Goal: Communication & Community: Answer question/provide support

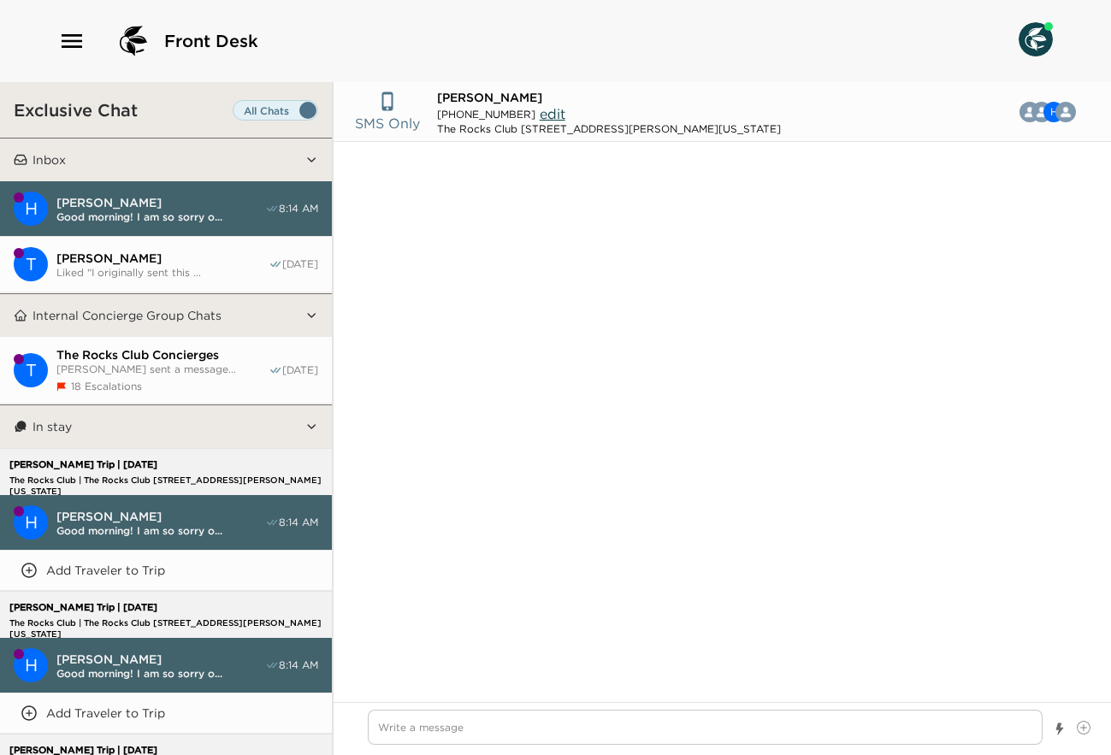
scroll to position [1276, 0]
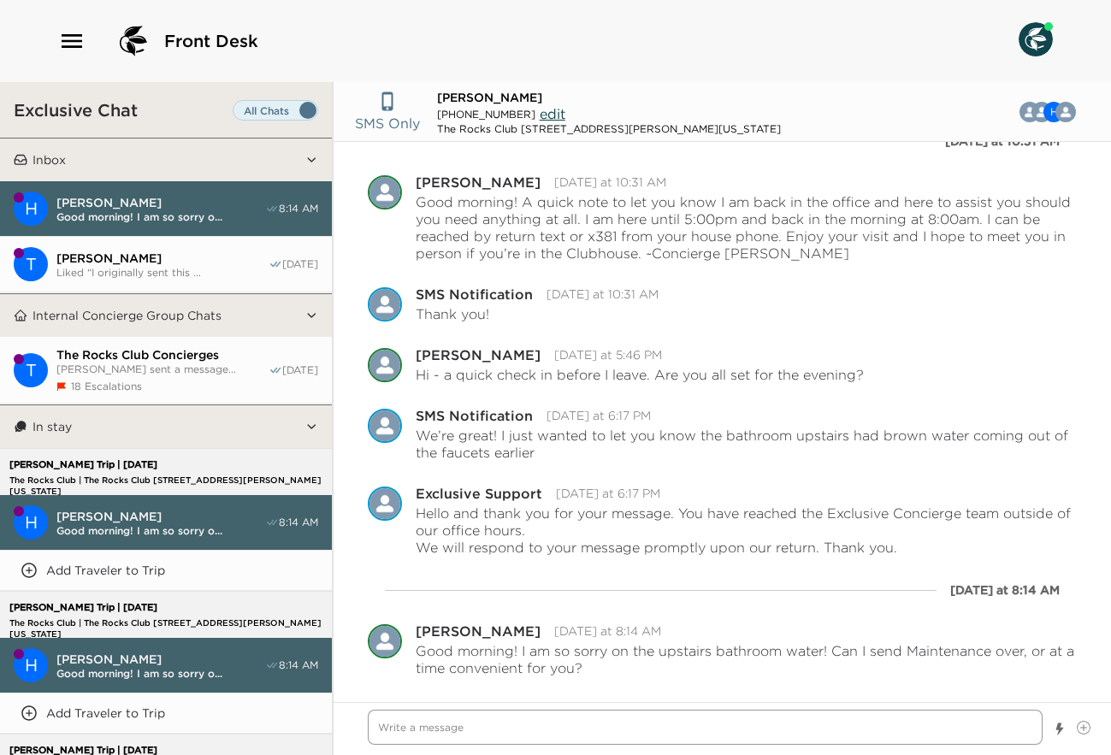
click at [525, 712] on textarea "Write a message" at bounding box center [705, 727] width 675 height 35
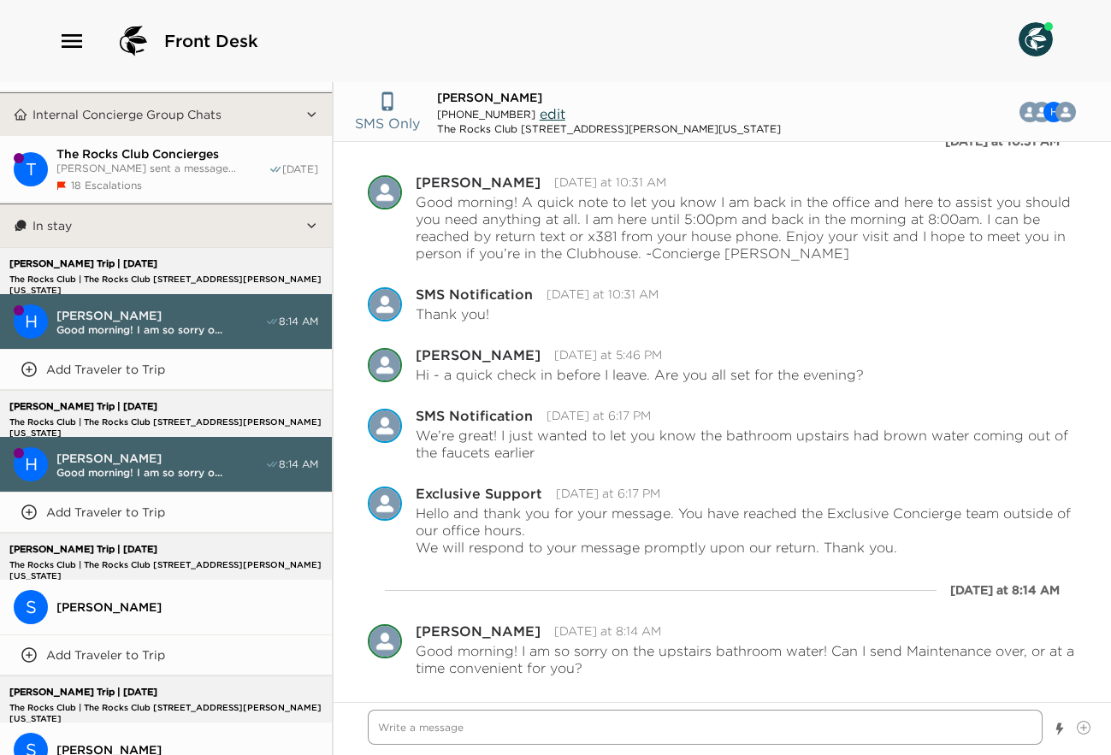
scroll to position [200, 0]
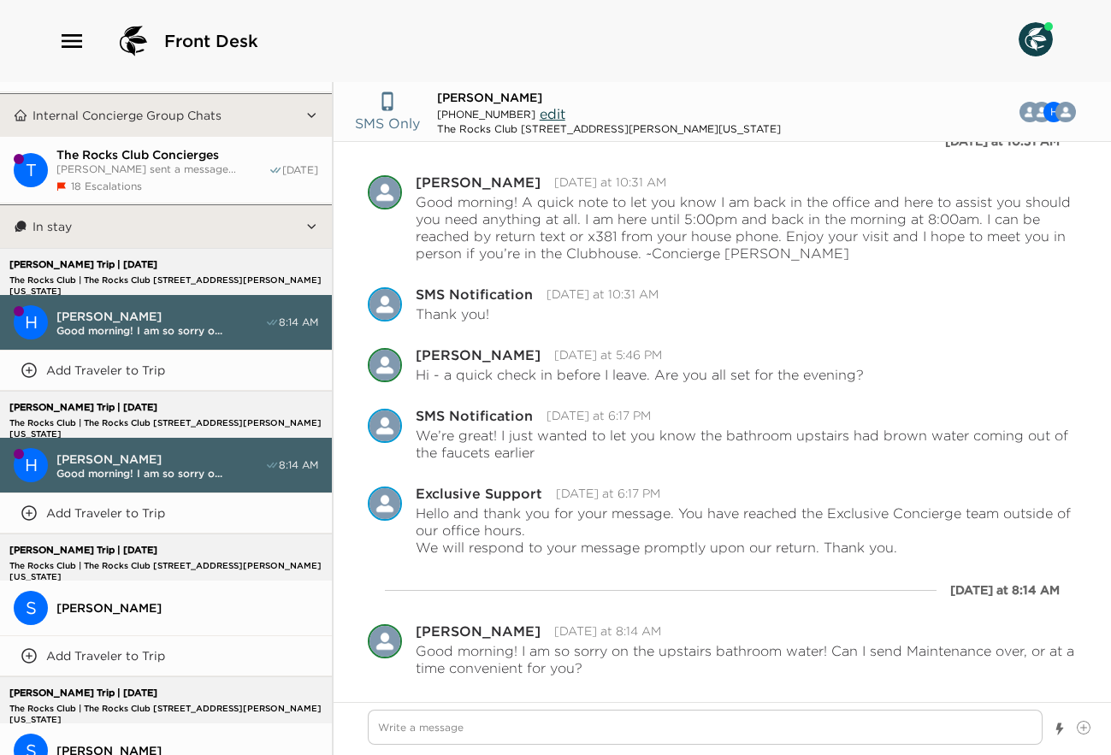
click at [182, 312] on span "[PERSON_NAME]" at bounding box center [160, 316] width 209 height 15
click at [144, 452] on span "[PERSON_NAME]" at bounding box center [160, 459] width 209 height 15
click at [135, 506] on p "Add Traveler to Trip" at bounding box center [105, 513] width 119 height 15
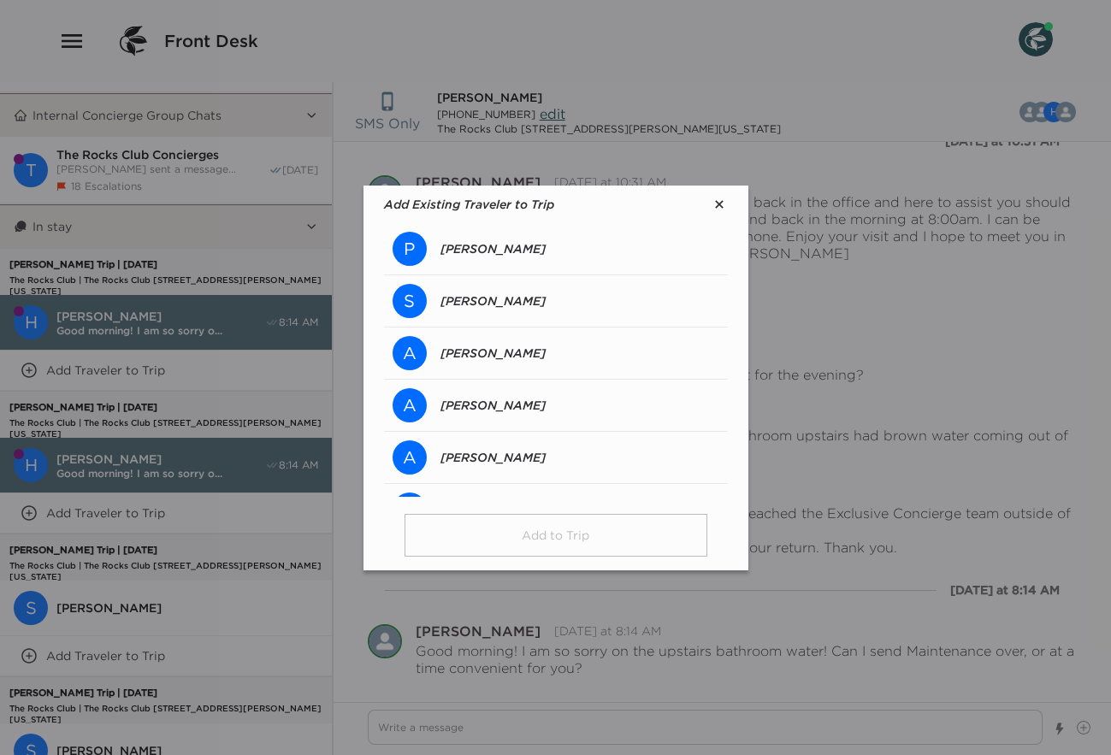
click at [484, 299] on p "[PERSON_NAME]" at bounding box center [493, 300] width 105 height 15
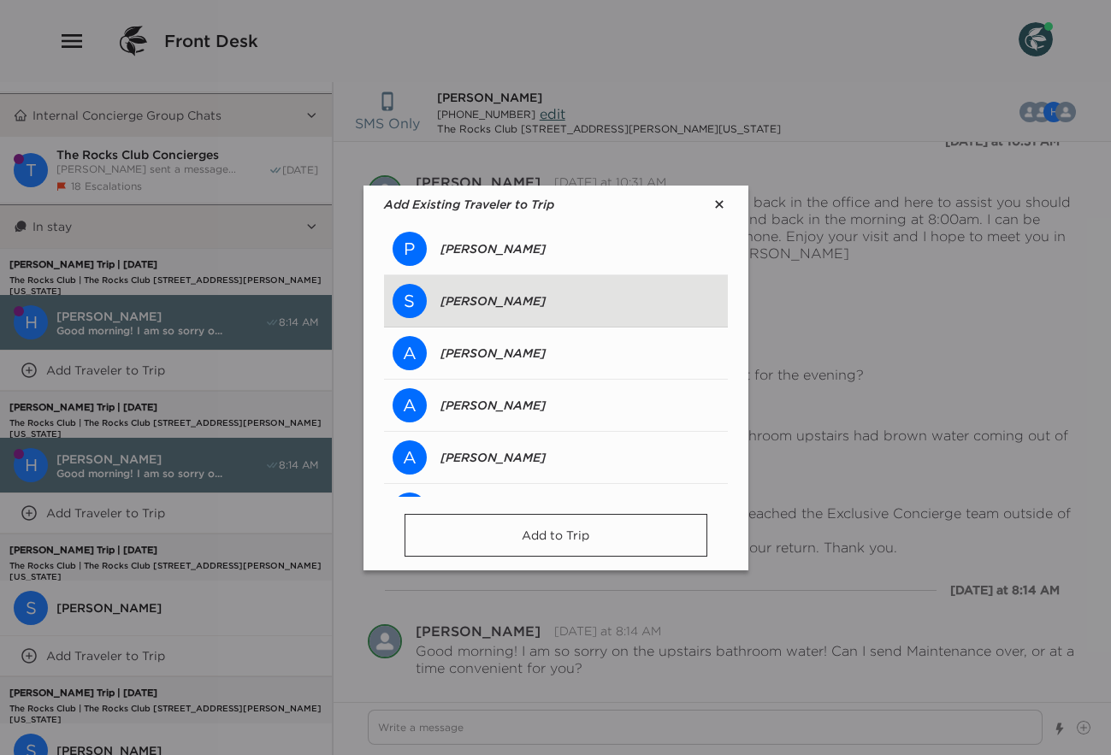
click at [542, 536] on button "Add to Trip" at bounding box center [556, 535] width 303 height 43
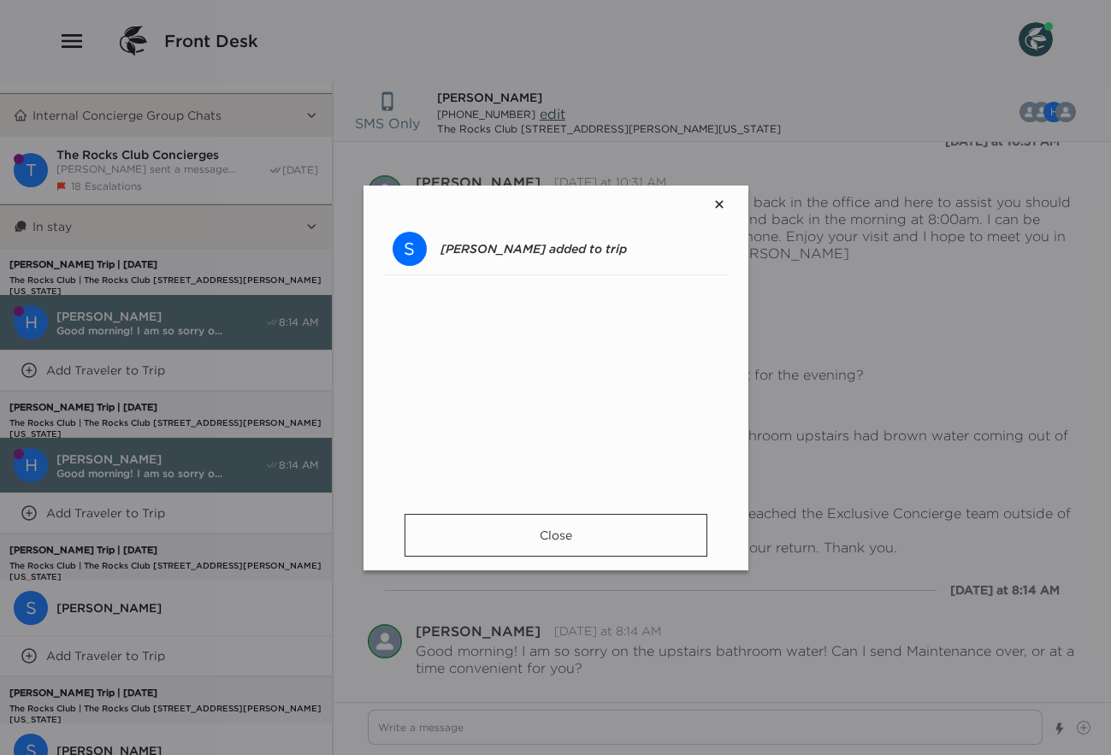
click at [615, 540] on button "Close" at bounding box center [556, 535] width 303 height 43
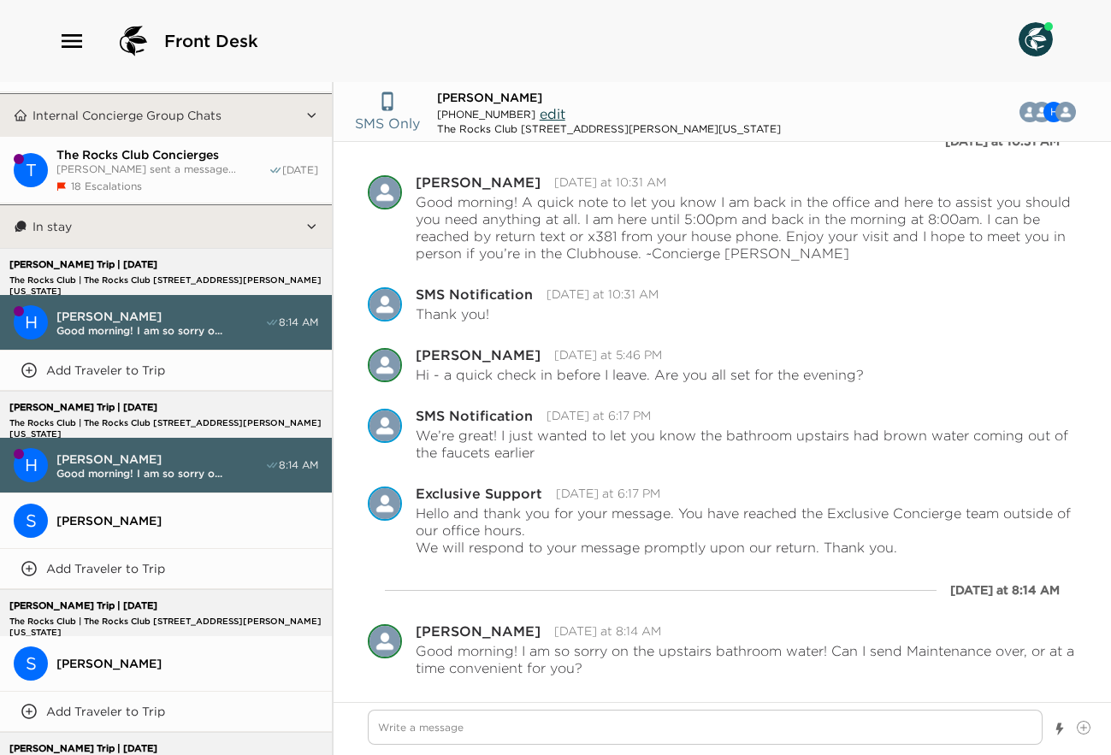
click at [107, 517] on span "[PERSON_NAME]" at bounding box center [187, 520] width 262 height 15
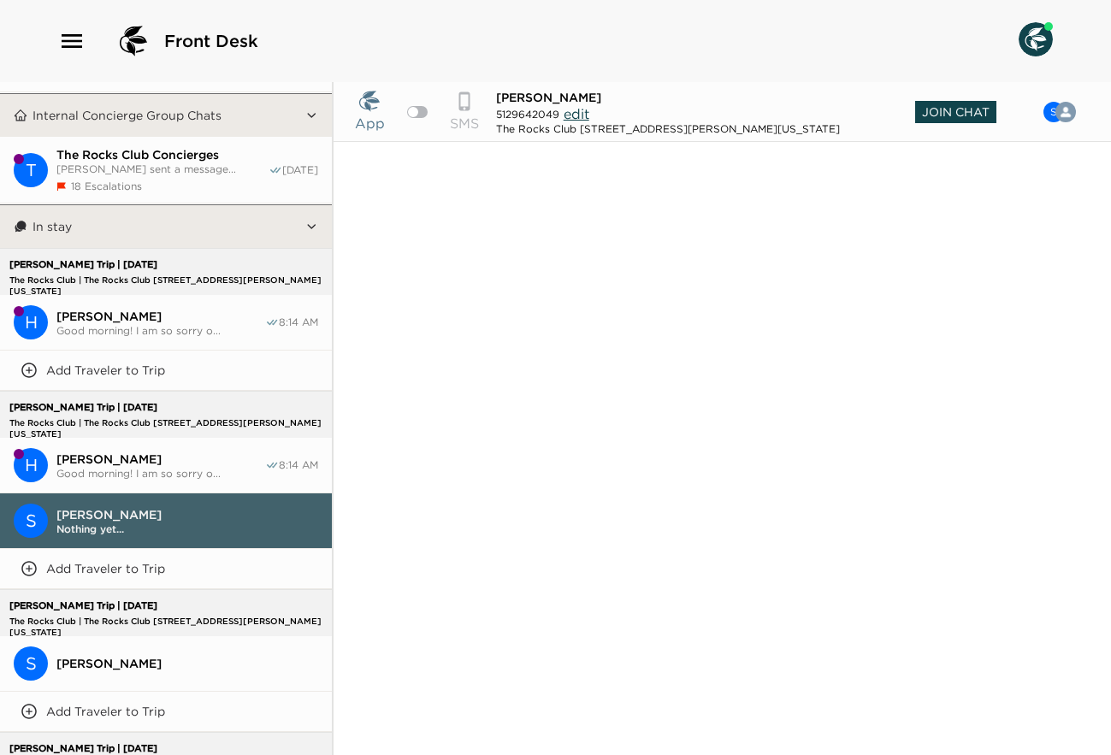
click at [977, 115] on span "Join Chat" at bounding box center [955, 112] width 81 height 22
click at [516, 730] on textarea "Write a message" at bounding box center [705, 727] width 675 height 35
type textarea "x"
type textarea "G"
type textarea "x"
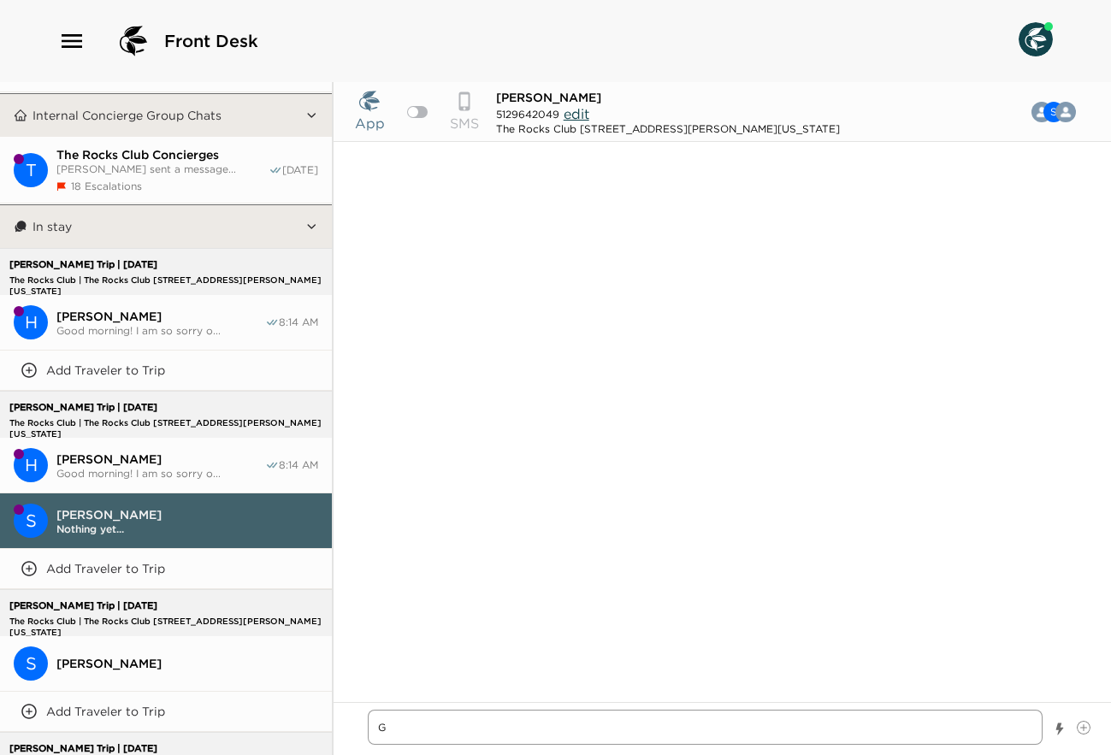
type textarea "Go"
type textarea "x"
type textarea "Goo"
type textarea "x"
type textarea "Good"
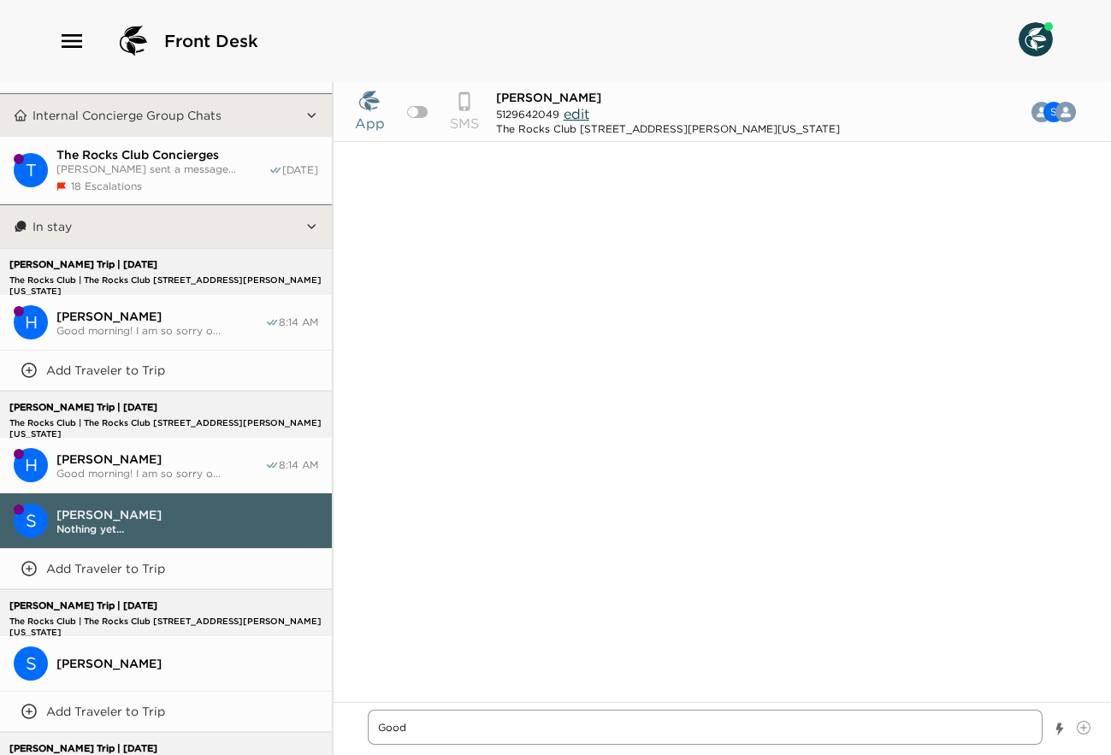
type textarea "x"
type textarea "Good"
type textarea "x"
type textarea "Good a"
type textarea "x"
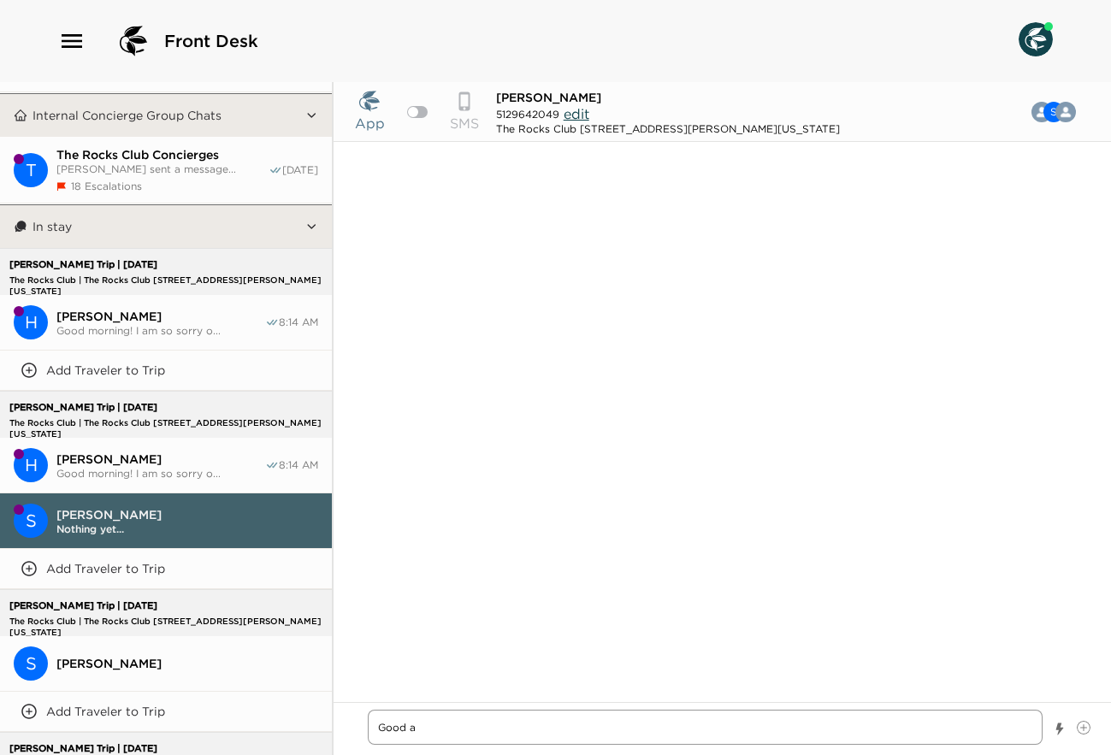
type textarea "Good af"
type textarea "x"
type textarea "Good aft"
type textarea "x"
type textarea "Good afte"
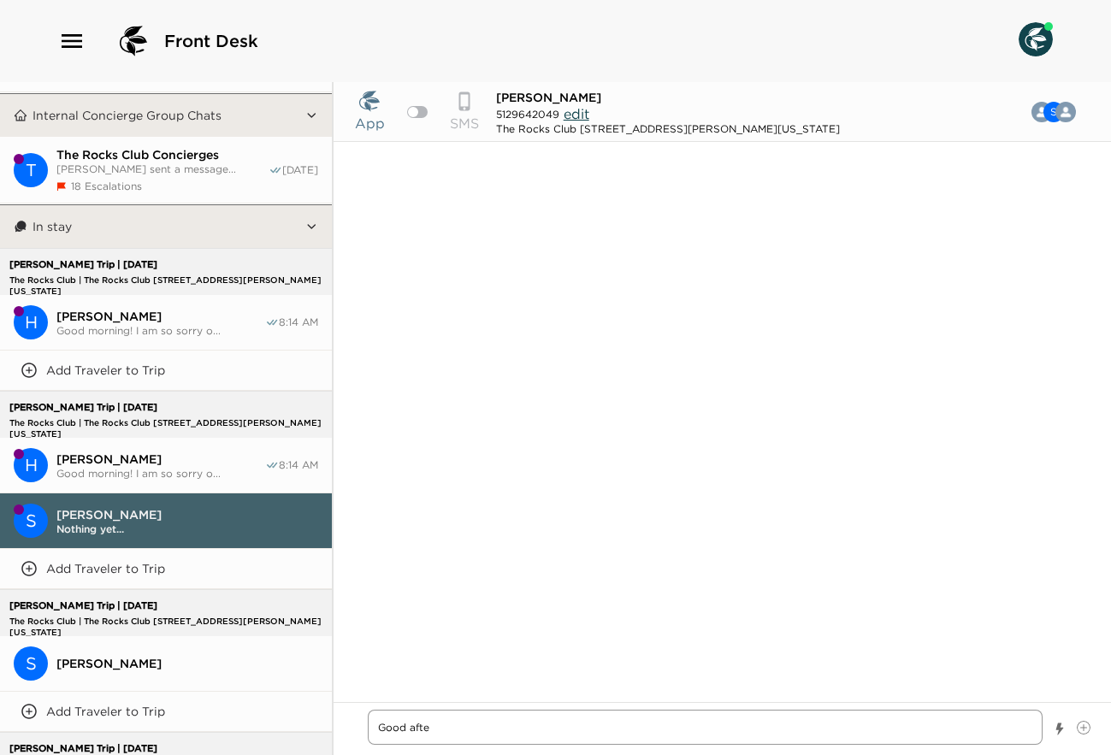
type textarea "x"
type textarea "Good after"
type textarea "x"
type textarea "Good aftern"
type textarea "x"
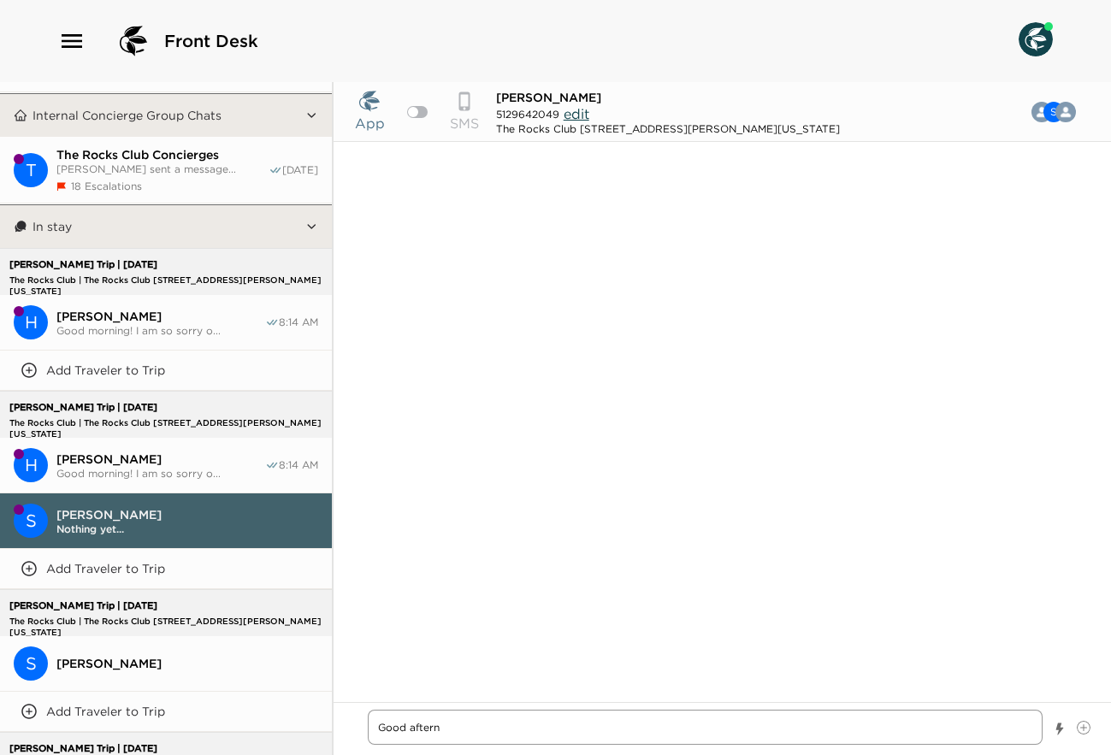
type textarea "Good afterno"
type textarea "x"
type textarea "Good afternoo"
type textarea "x"
type textarea "Good afternoon"
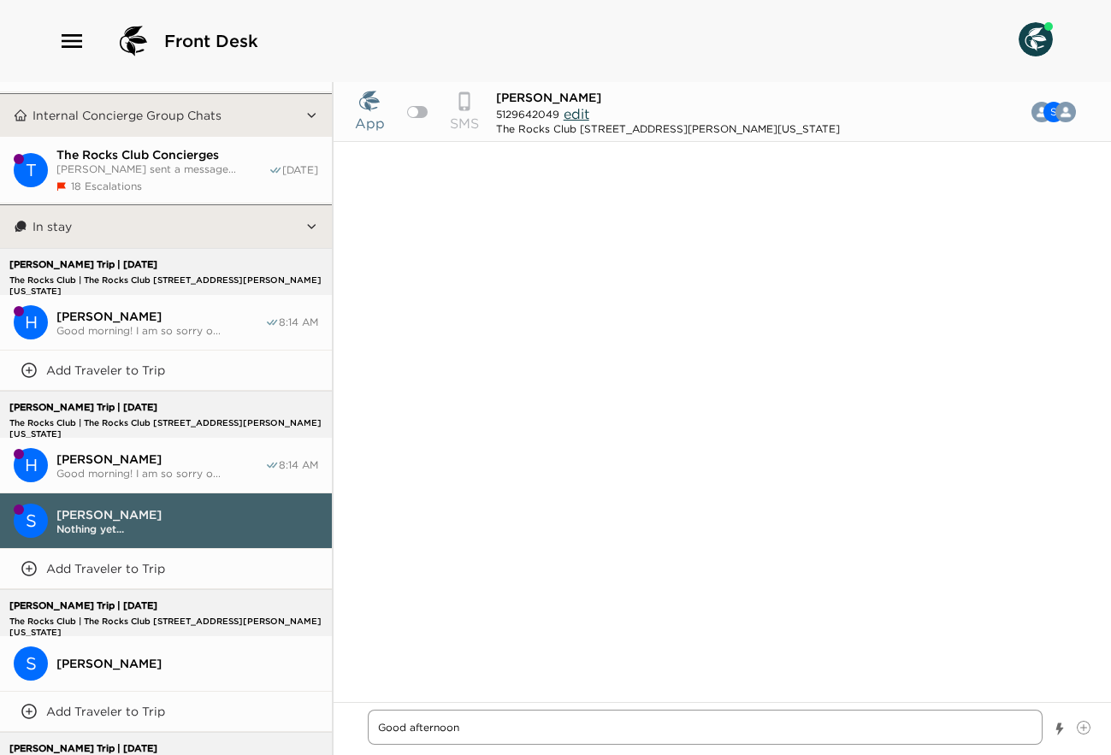
type textarea "x"
type textarea "Good afternoon"
type textarea "x"
type textarea "Good afternoon M"
type textarea "x"
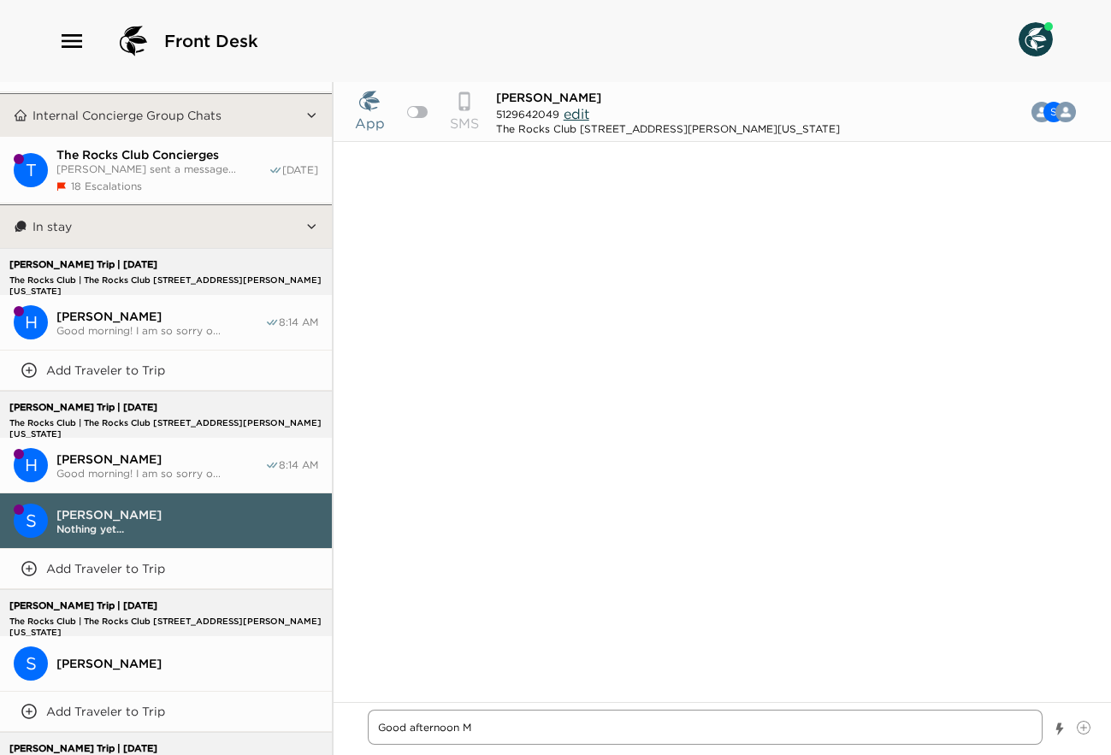
type textarea "Good afternoon Mr"
type textarea "x"
type textarea "Good afternoon Mr."
type textarea "x"
type textarea "Good afternoon Mr."
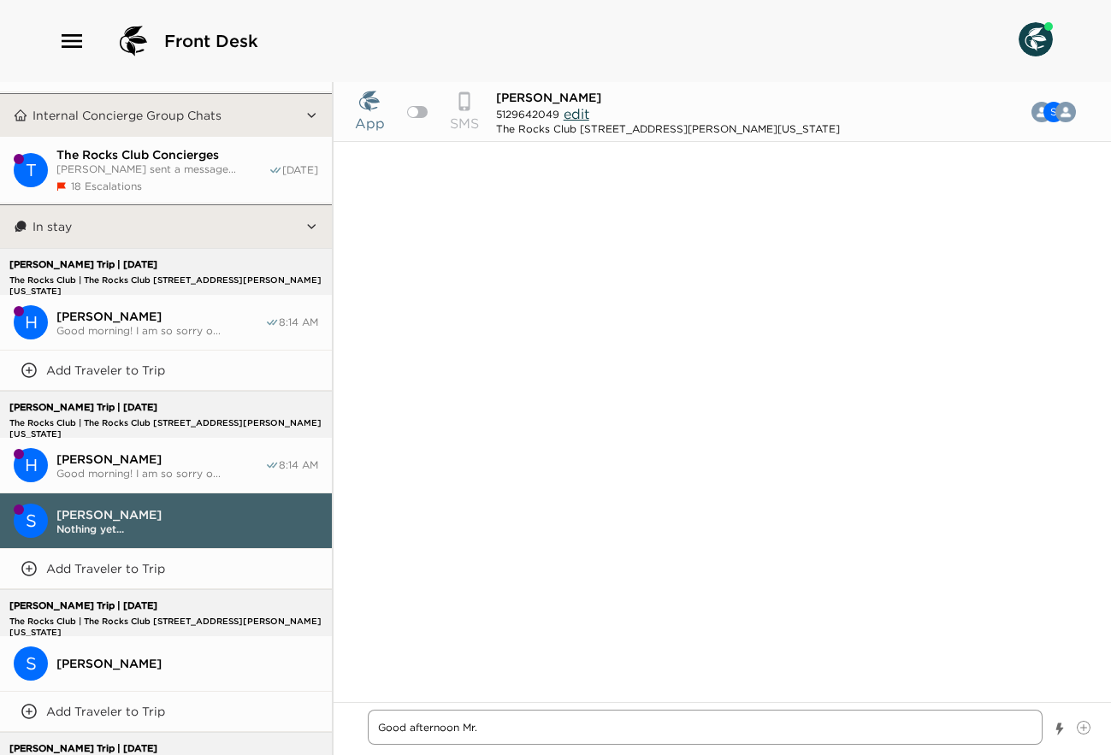
type textarea "x"
type textarea "Good afternoon Mr. B"
type textarea "x"
type textarea "Good afternoon Mr. By"
type textarea "x"
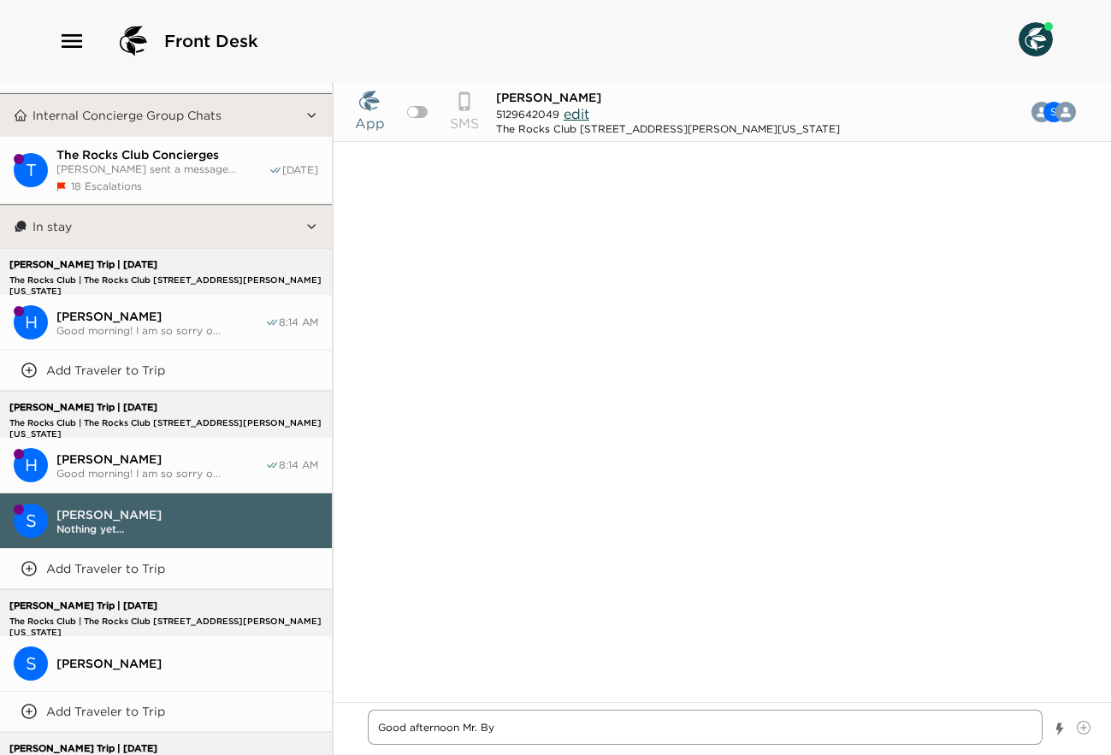
type textarea "Good afternoon Mr. Byr"
type textarea "x"
type textarea "Good afternoon [PERSON_NAME]"
type textarea "x"
type textarea "Good afternoon [PERSON_NAME]"
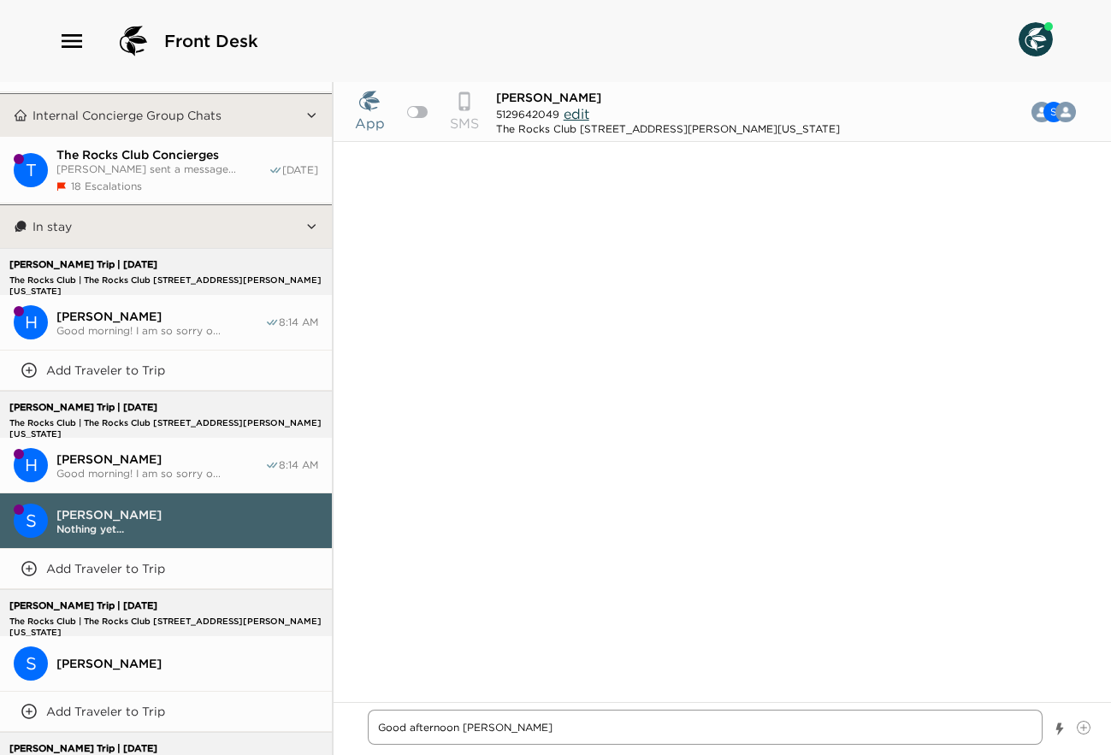
type textarea "x"
type textarea "Good afternoon [PERSON_NAME]."
type textarea "x"
type textarea "Good afternoon [PERSON_NAME]."
type textarea "x"
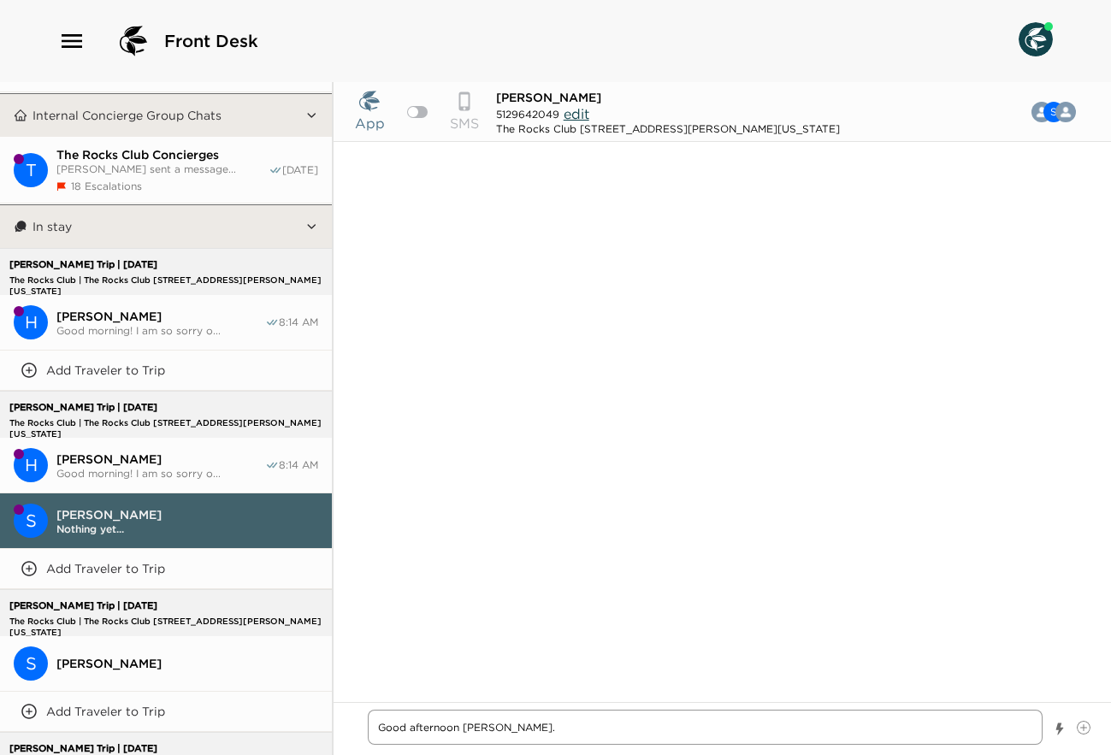
type textarea "Good afternoon [PERSON_NAME]."
type textarea "x"
type textarea "Good afternoon [PERSON_NAME]. I"
type textarea "x"
type textarea "Good afternoon [PERSON_NAME]. I"
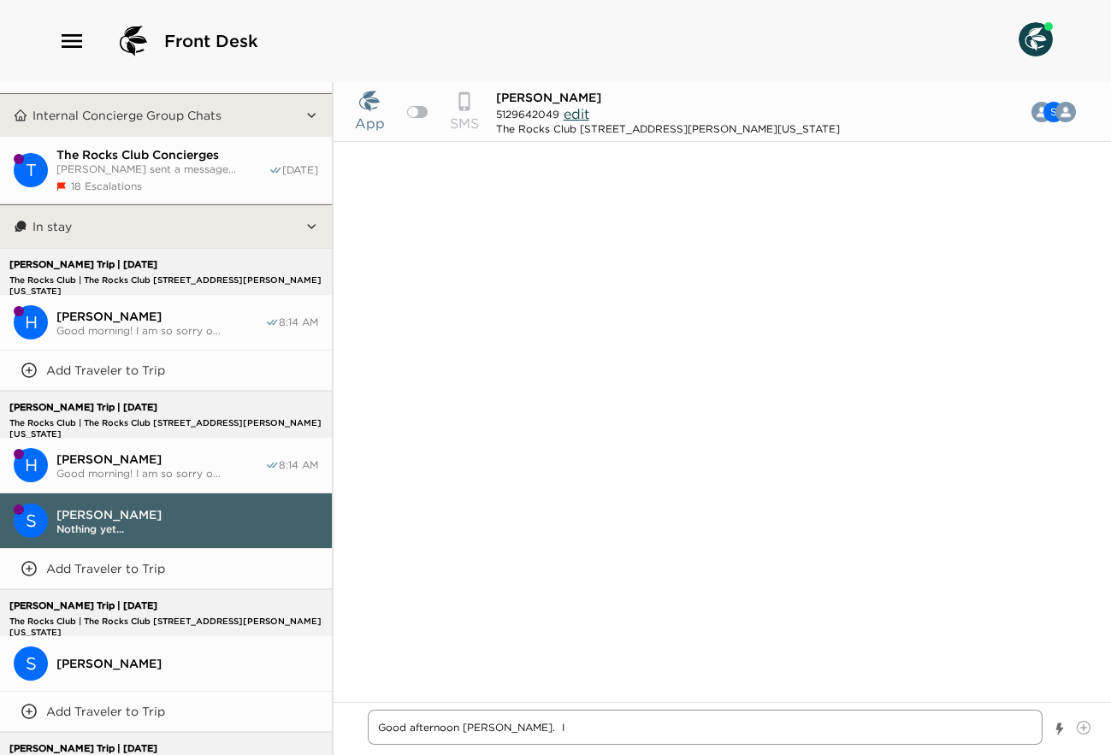
type textarea "x"
type textarea "Good afternoon [PERSON_NAME]. I h"
type textarea "x"
type textarea "Good afternoon [PERSON_NAME]. I ho"
type textarea "x"
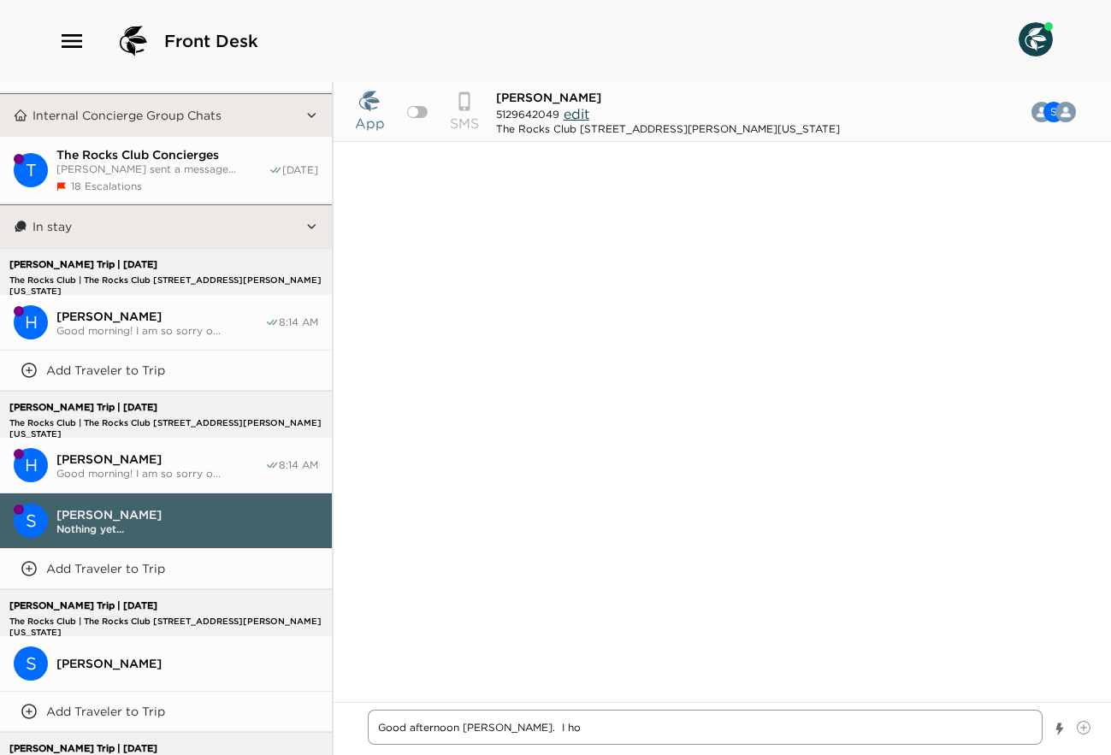
type textarea "Good afternoon [PERSON_NAME]. I hop"
type textarea "x"
type textarea "Good afternoon [PERSON_NAME]. I hope"
type textarea "x"
type textarea "Good afternoon [PERSON_NAME]. I hope"
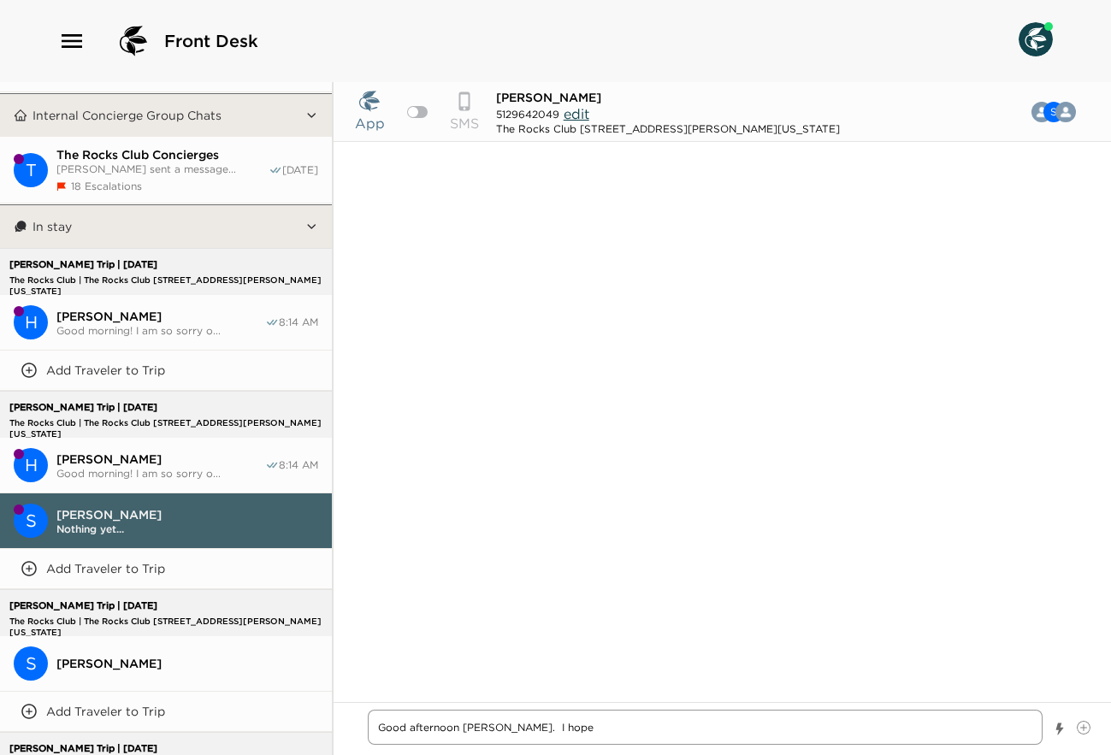
type textarea "x"
type textarea "Good afternoon [PERSON_NAME]. I hope e"
type textarea "x"
type textarea "Good afternoon [PERSON_NAME]. I hope ev"
type textarea "x"
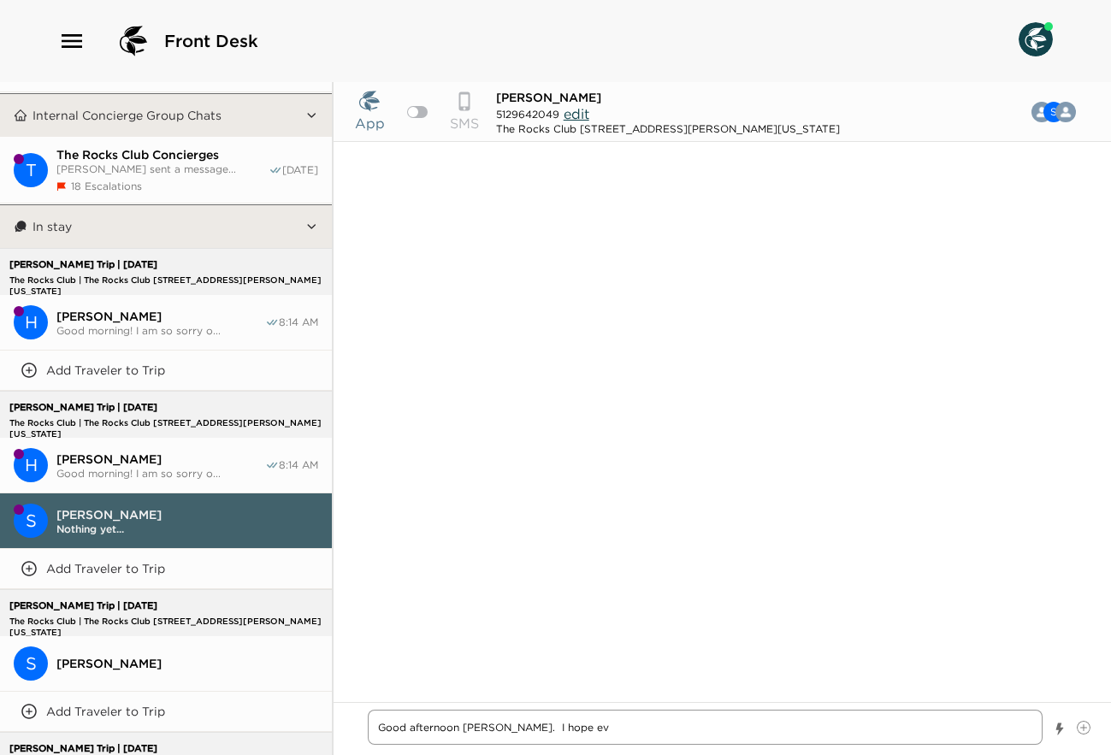
type textarea "Good afternoon [PERSON_NAME]. I hope eve"
type textarea "x"
type textarea "Good afternoon [PERSON_NAME]. I hope ever"
type textarea "x"
type textarea "Good afternoon [PERSON_NAME]. I hope every"
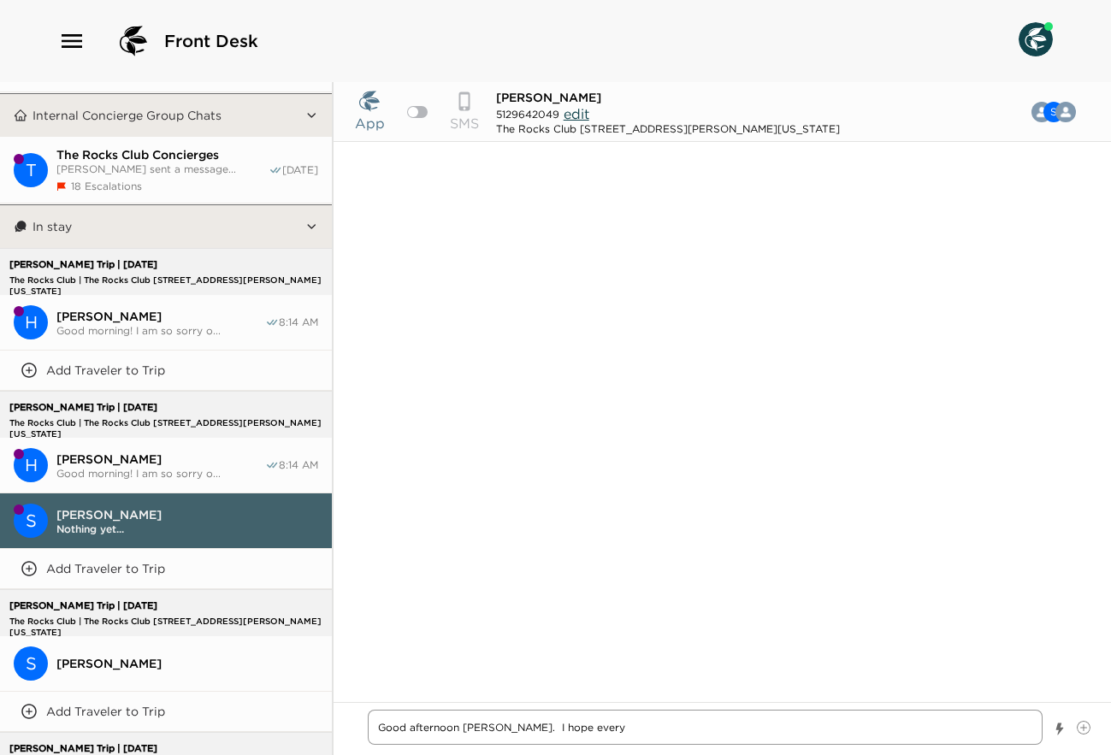
type textarea "x"
type textarea "Good afternoon [PERSON_NAME]. I hope everyo"
type textarea "x"
type textarea "Good afternoon [PERSON_NAME]. I hope everyon"
type textarea "x"
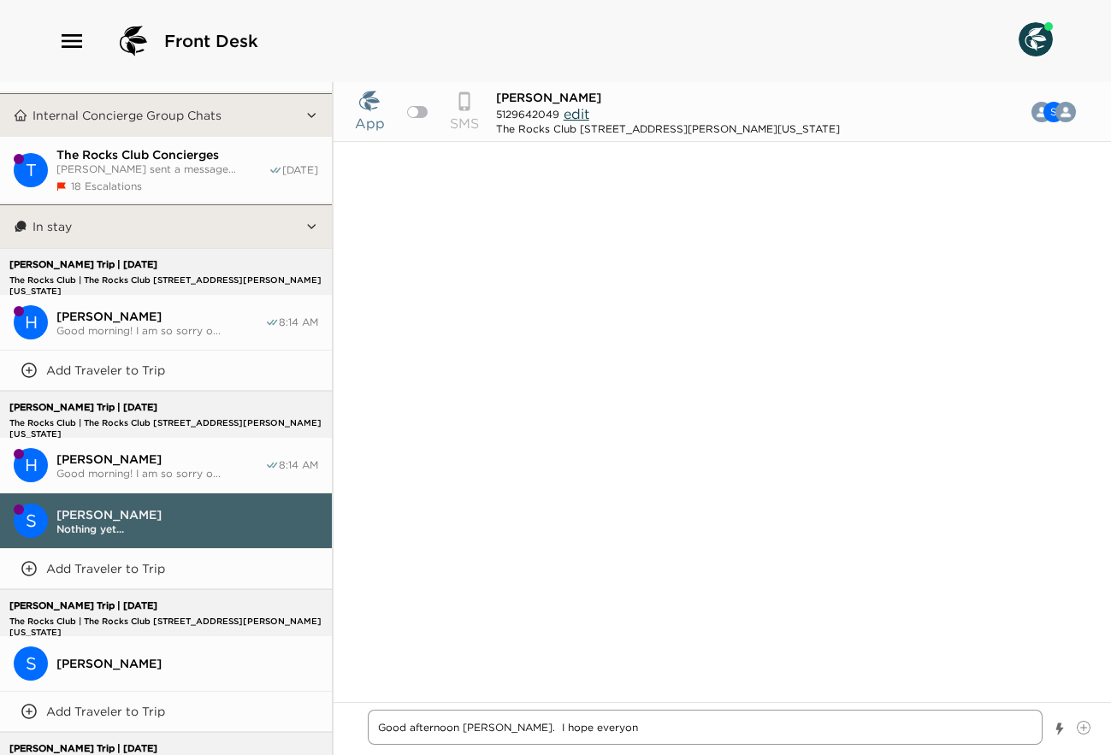
type textarea "Good afternoon [PERSON_NAME]. I hope everyone"
type textarea "x"
type textarea "Good afternoon [PERSON_NAME]. I hope everyone"
type textarea "x"
type textarea "Good afternoon [PERSON_NAME]. I hope everyone i"
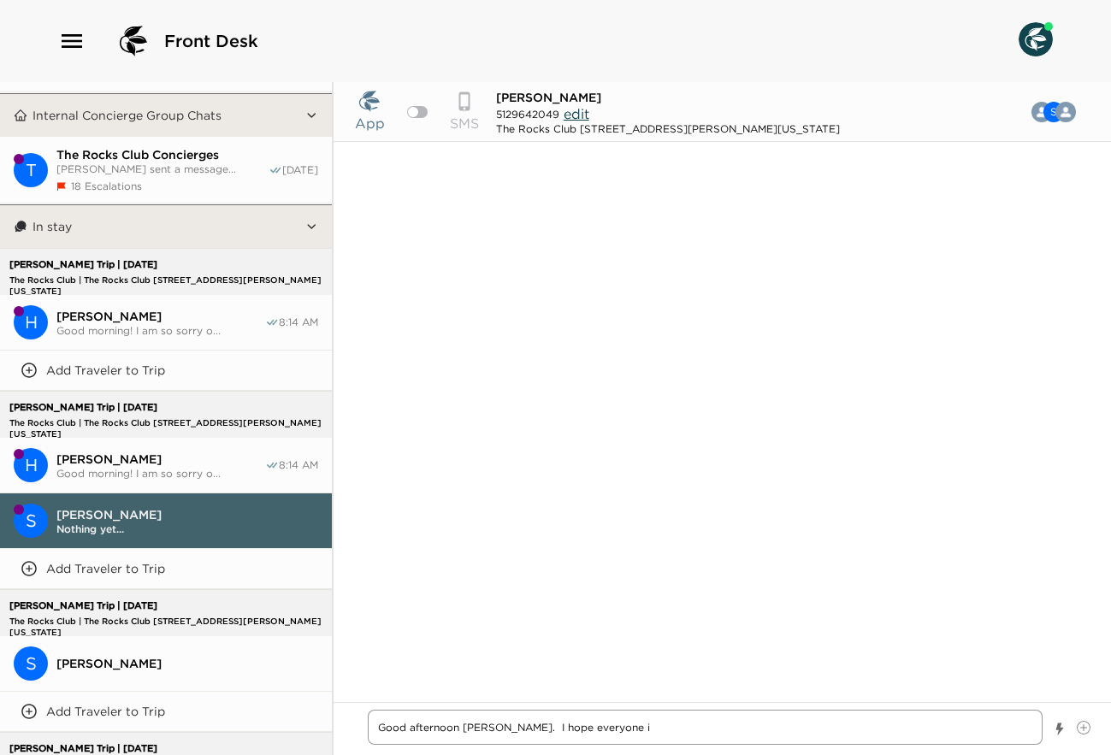
type textarea "x"
type textarea "Good afternoon [PERSON_NAME]. I hope everyone is"
type textarea "x"
type textarea "Good afternoon [PERSON_NAME]. I hope everyone is"
type textarea "x"
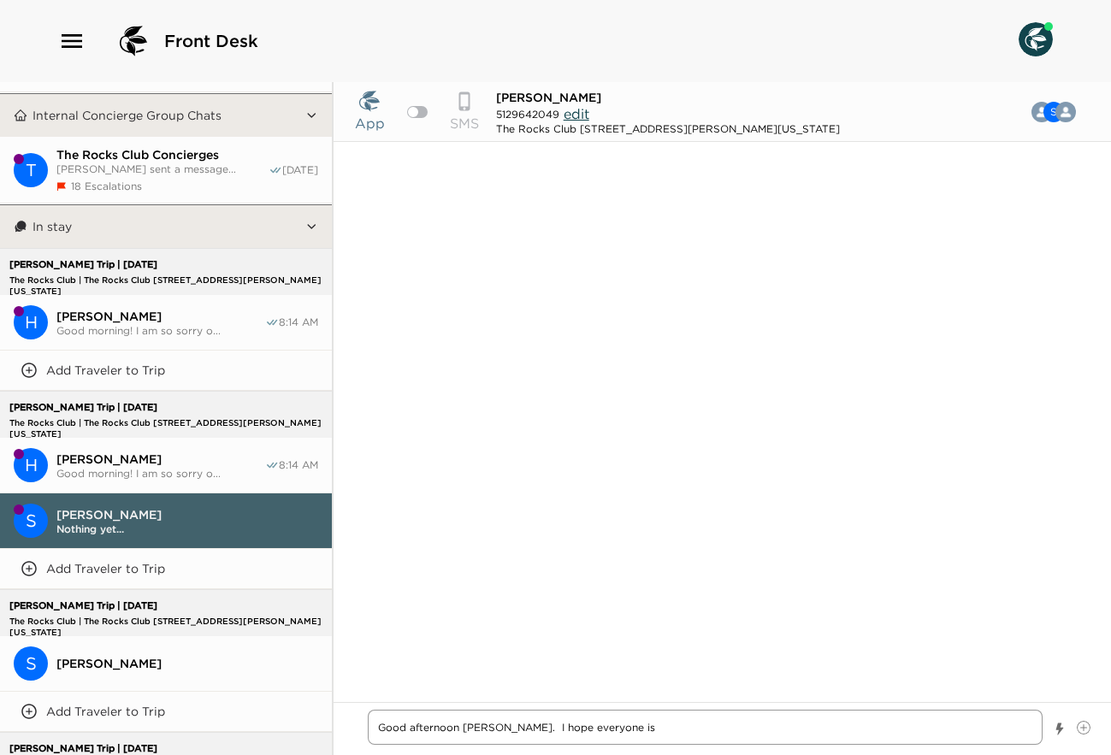
type textarea "Good afternoon [PERSON_NAME]. I hope everyone is e"
type textarea "x"
type textarea "Good afternoon [PERSON_NAME]. I hope everyone is en"
type textarea "x"
type textarea "Good afternoon [PERSON_NAME]. I hope everyone is enj"
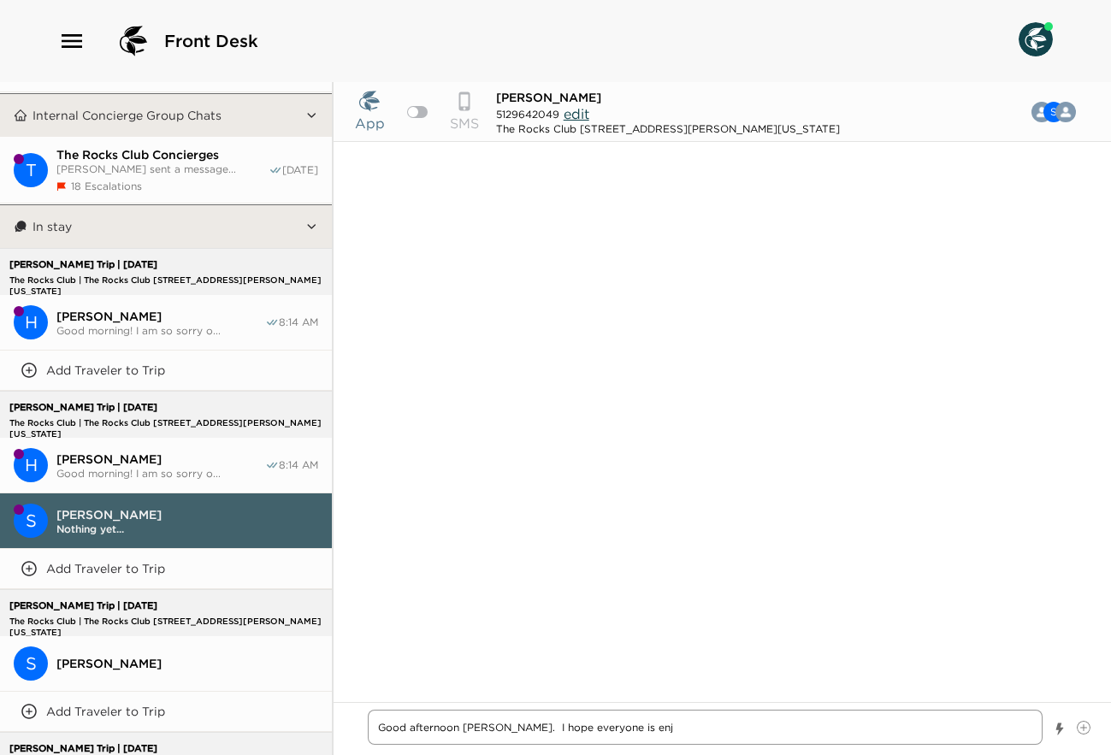
type textarea "x"
type textarea "Good afternoon [PERSON_NAME]. I hope everyone is enjo"
type textarea "x"
type textarea "Good afternoon [PERSON_NAME]. I hope everyone is enjoy"
type textarea "x"
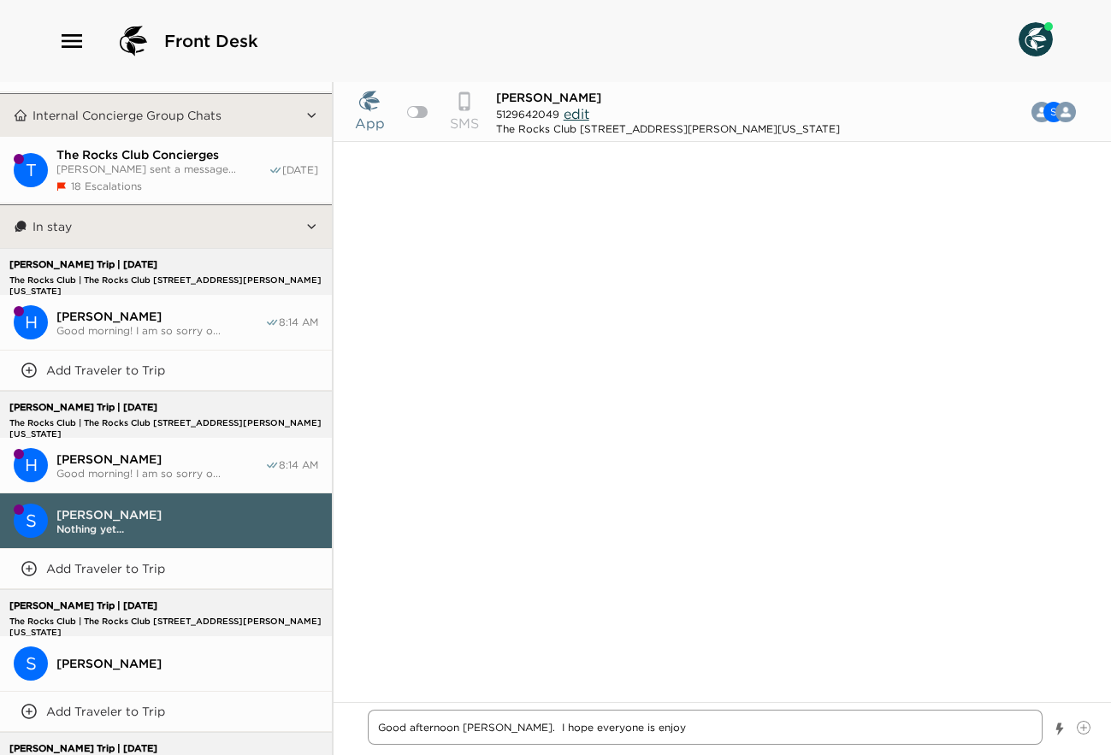
type textarea "Good afternoon [PERSON_NAME]. I hope everyone is enjoyi"
type textarea "x"
type textarea "Good afternoon [PERSON_NAME]. I hope everyone is enjoyin"
type textarea "x"
type textarea "Good afternoon [PERSON_NAME]. I hope everyone is enjoying"
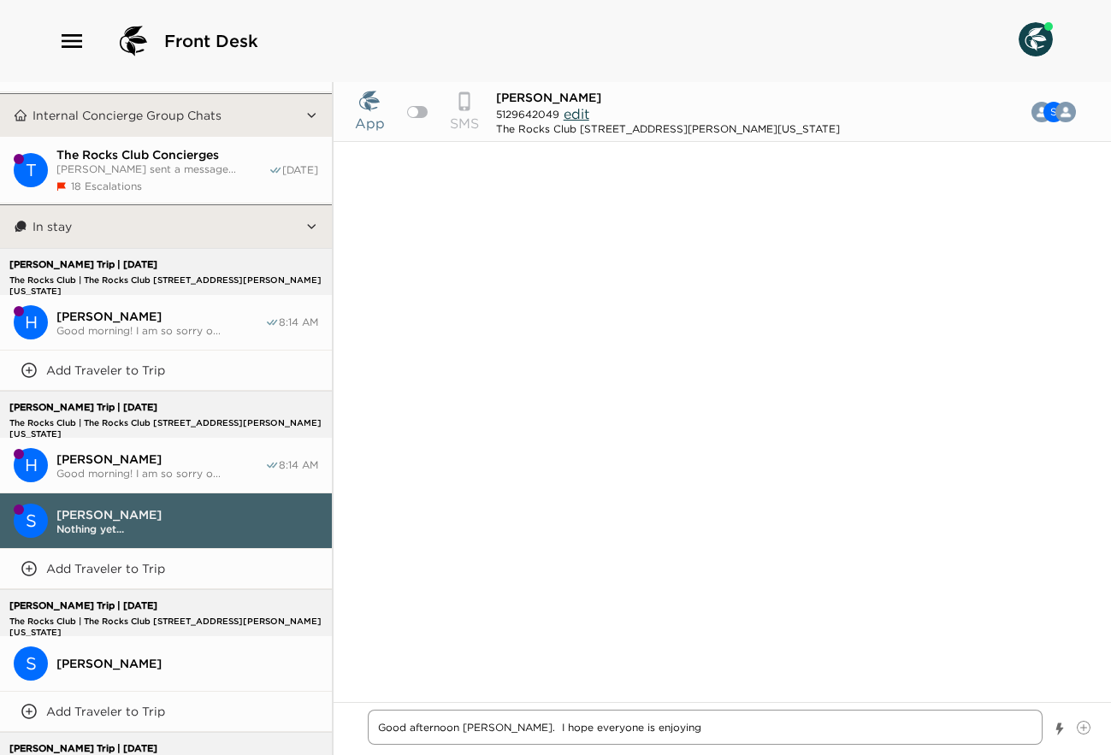
type textarea "x"
type textarea "Good afternoon [PERSON_NAME]. I hope everyone is enjoying"
type textarea "x"
type textarea "Good afternoon [PERSON_NAME]. I hope everyone is enjoying a"
type textarea "x"
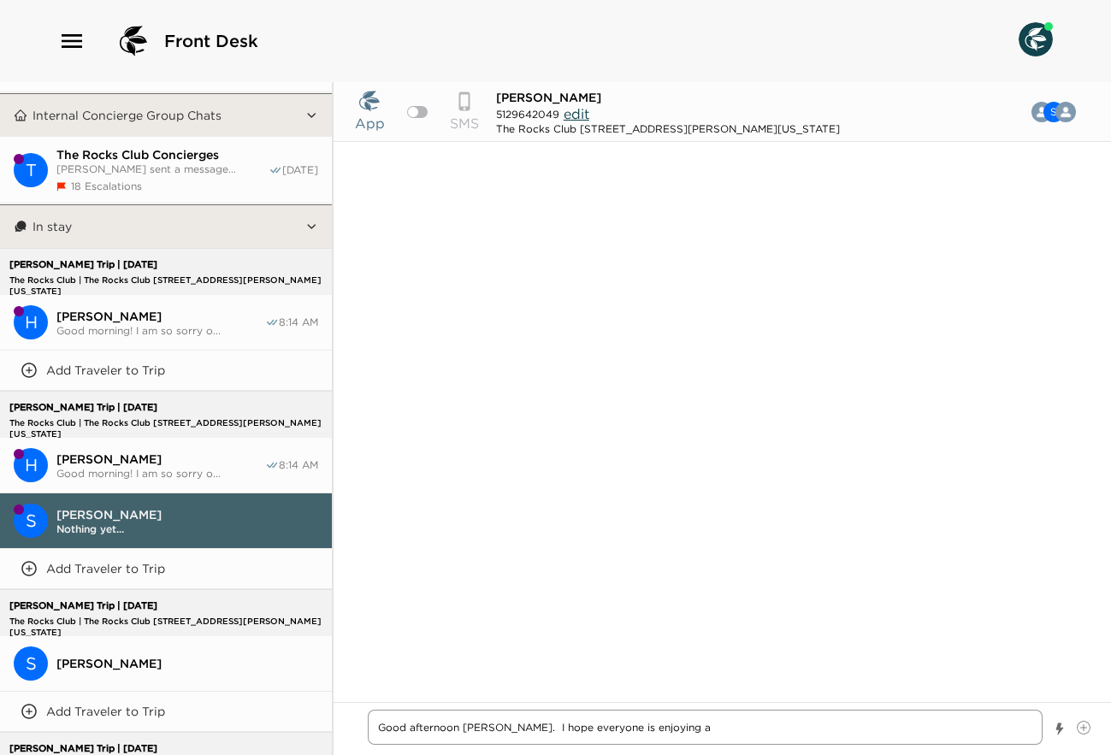
type textarea "Good afternoon [PERSON_NAME]. I hope everyone is enjoying a"
type textarea "x"
type textarea "Good afternoon [PERSON_NAME]. I hope everyone is enjoying a n"
type textarea "x"
type textarea "Good afternoon [PERSON_NAME]. I hope everyone is enjoying a ni"
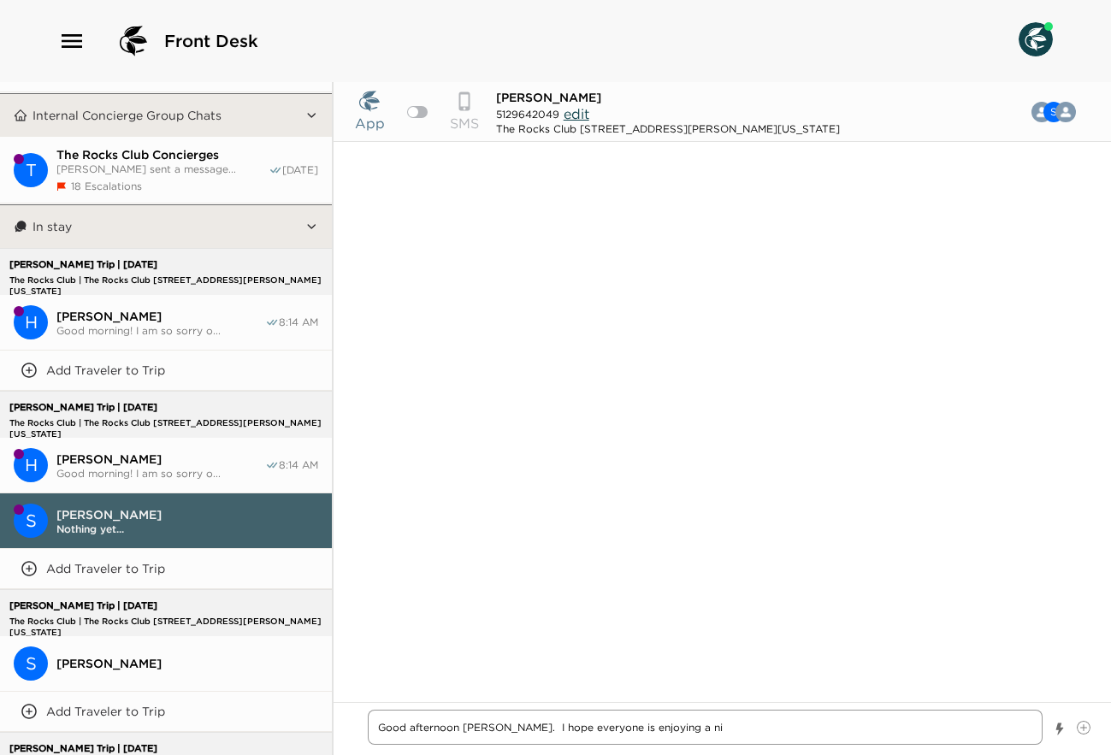
type textarea "x"
type textarea "Good afternoon [PERSON_NAME]. I hope everyone is enjoying a nic"
type textarea "x"
type textarea "Good afternoon [PERSON_NAME]. I hope everyone is enjoying a nice"
type textarea "x"
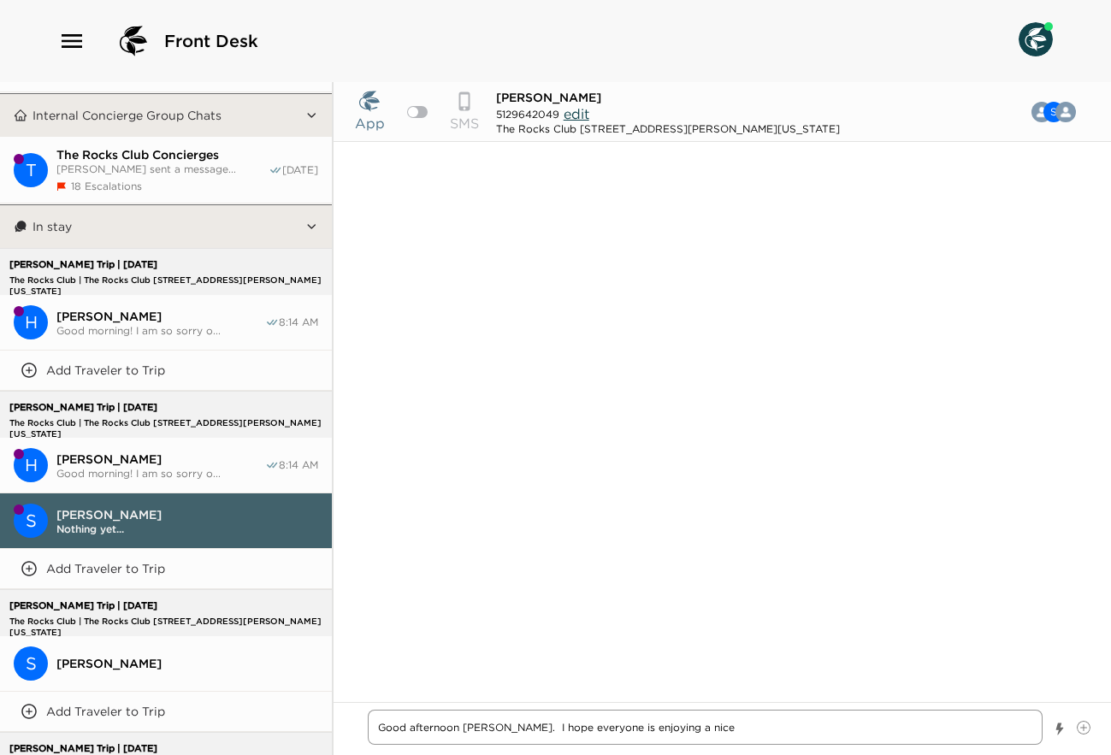
type textarea "Good afternoon [PERSON_NAME]. I hope everyone is enjoying a nice"
type textarea "x"
type textarea "Good afternoon [PERSON_NAME]. I hope everyone is enjoying a nice v"
type textarea "x"
type textarea "Good afternoon [PERSON_NAME]. I hope everyone is enjoying a nice vi"
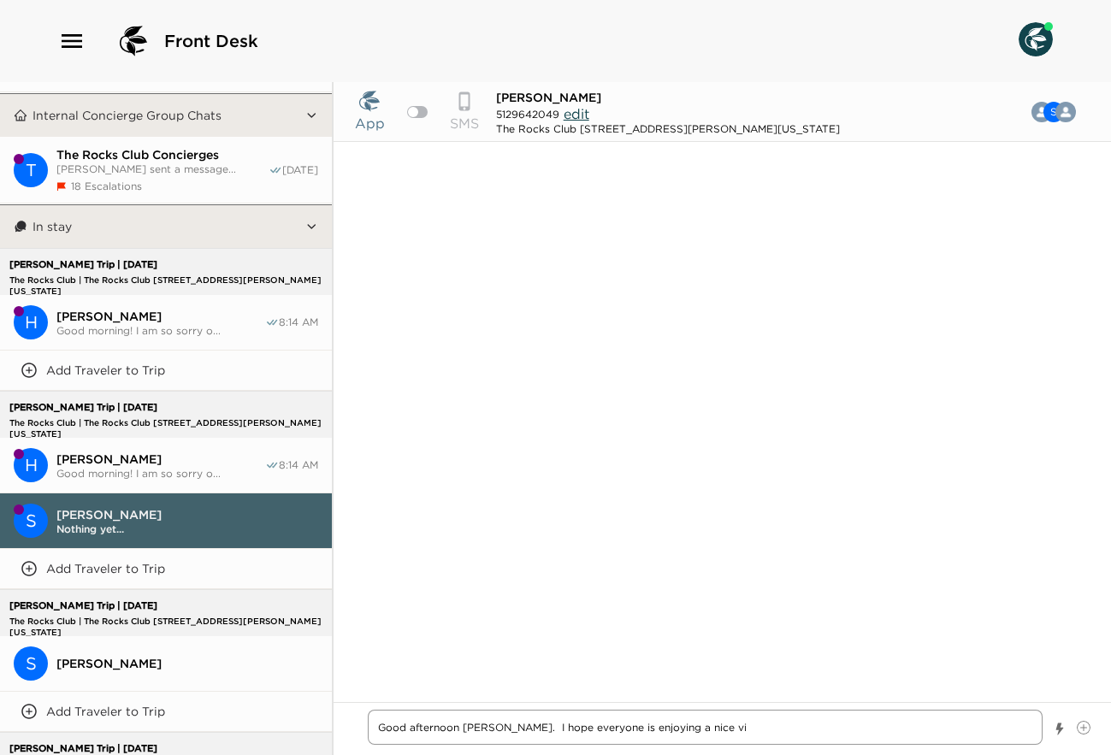
type textarea "x"
type textarea "Good afternoon [PERSON_NAME]. I hope everyone is enjoying a nice vis"
type textarea "x"
type textarea "Good afternoon [PERSON_NAME]. I hope everyone is enjoying a nice visi"
type textarea "x"
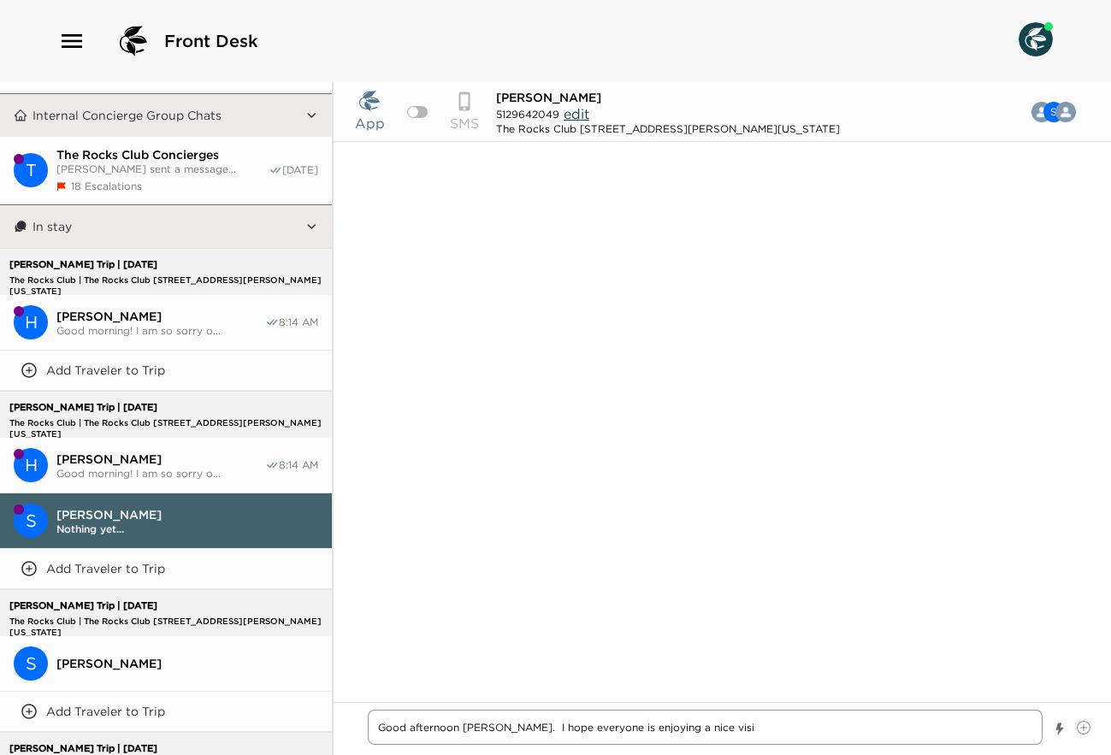
type textarea "Good afternoon [PERSON_NAME]. I hope everyone is enjoying a nice visit"
type textarea "x"
type textarea "Good afternoon [PERSON_NAME]. I hope everyone is enjoying a nice visit."
type textarea "x"
type textarea "Good afternoon [PERSON_NAME]. I hope everyone is enjoying a nice visit."
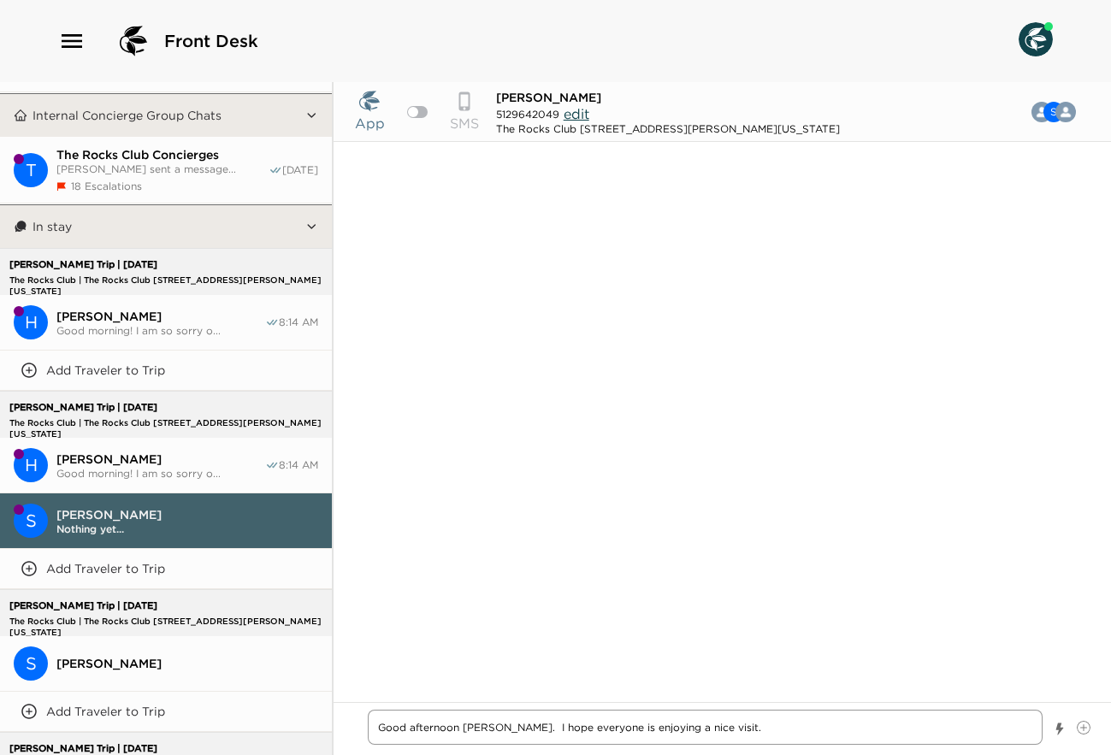
type textarea "x"
type textarea "Good afternoon [PERSON_NAME]. I hope everyone is enjoying a nice visit."
type textarea "x"
type textarea "Good afternoon [PERSON_NAME]. I hope everyone is enjoying a nice visit. W"
type textarea "x"
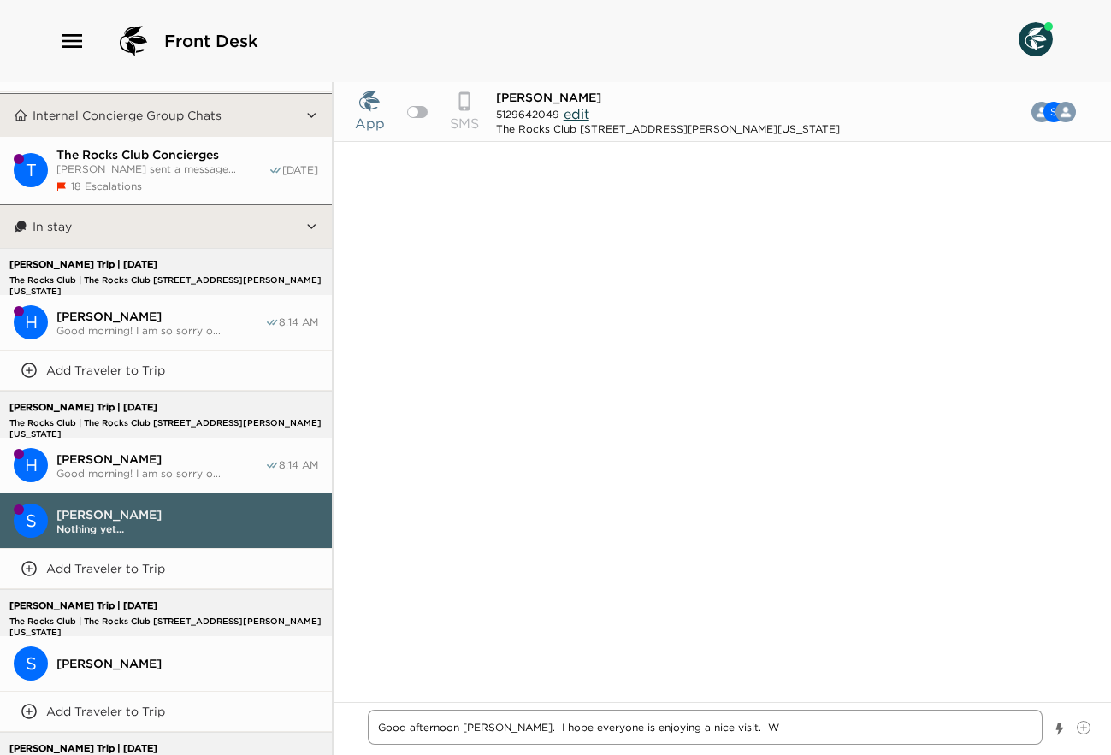
type textarea "Good afternoon [PERSON_NAME]. I hope everyone is enjoying a nice visit. Wh"
type textarea "x"
type textarea "Good afternoon [PERSON_NAME]. I hope everyone is enjoying a nice visit. Whe"
type textarea "x"
type textarea "Good afternoon [PERSON_NAME]. I hope everyone is enjoying a nice visit. When"
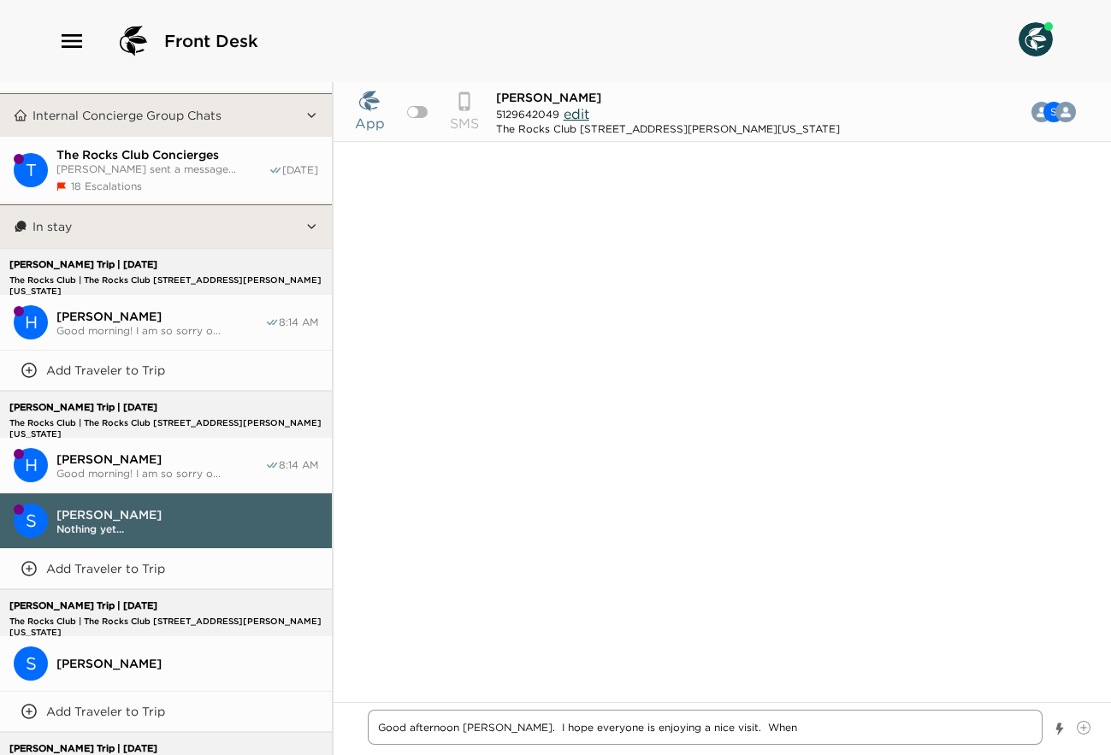
type textarea "x"
type textarea "Good afternoon [PERSON_NAME]. I hope everyone is enjoying a nice visit. When"
type textarea "x"
type textarea "Good afternoon [PERSON_NAME]. I hope everyone is enjoying a nice visit. When y"
type textarea "x"
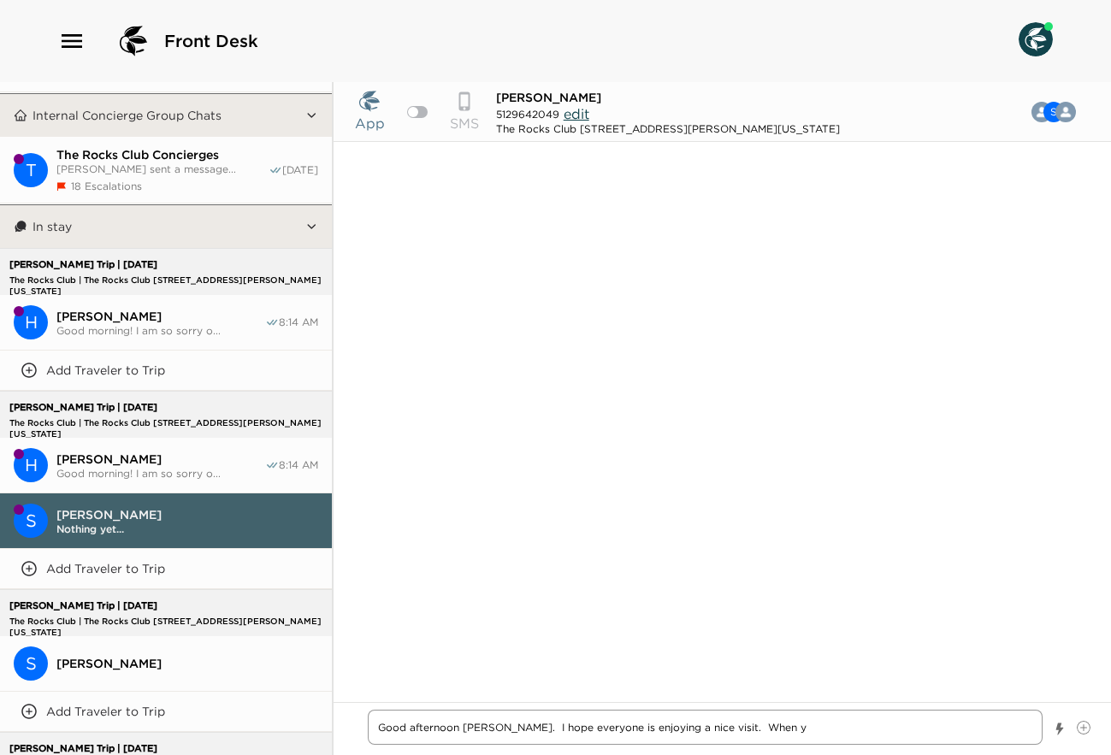
type textarea "Good afternoon [PERSON_NAME]. I hope everyone is enjoying a nice visit. When yo"
type textarea "x"
type textarea "Good afternoon [PERSON_NAME]. I hope everyone is enjoying a nice visit. When you"
type textarea "x"
type textarea "Good afternoon [PERSON_NAME]. I hope everyone is enjoying a nice visit. When you"
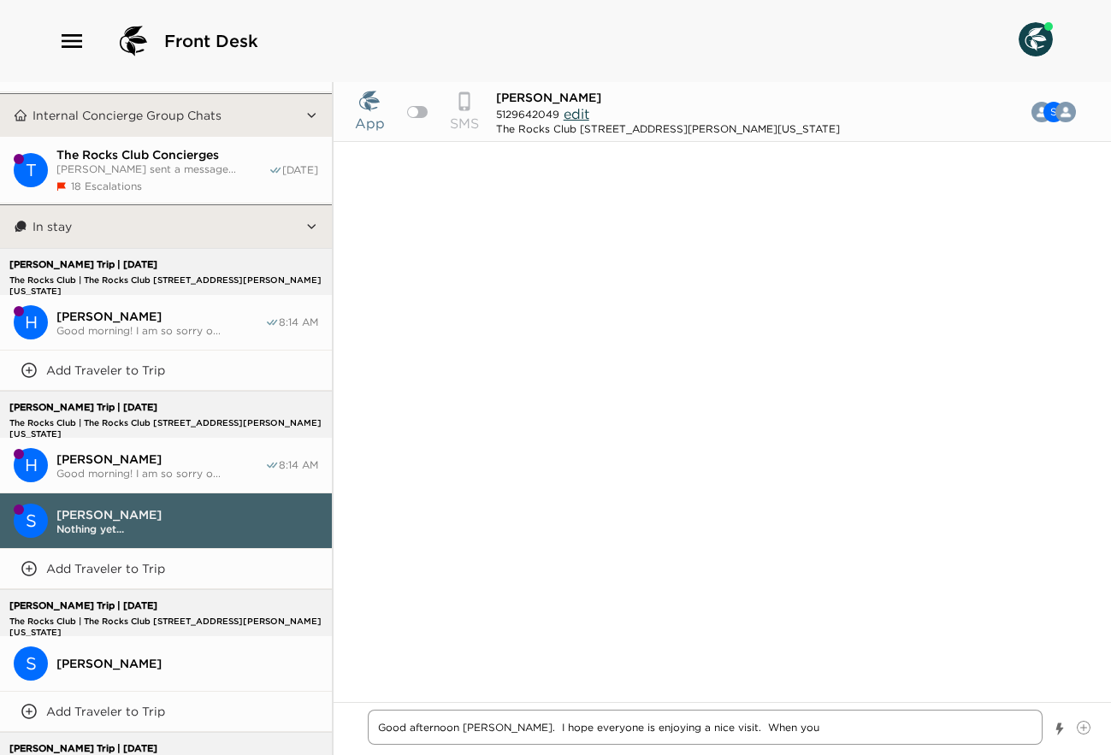
type textarea "x"
type textarea "Good afternoon [PERSON_NAME]. I hope everyone is enjoying a nice visit. When you"
type textarea "x"
type textarea "Good afternoon [PERSON_NAME]. I hope everyone is enjoying a nice visit. When yo"
type textarea "x"
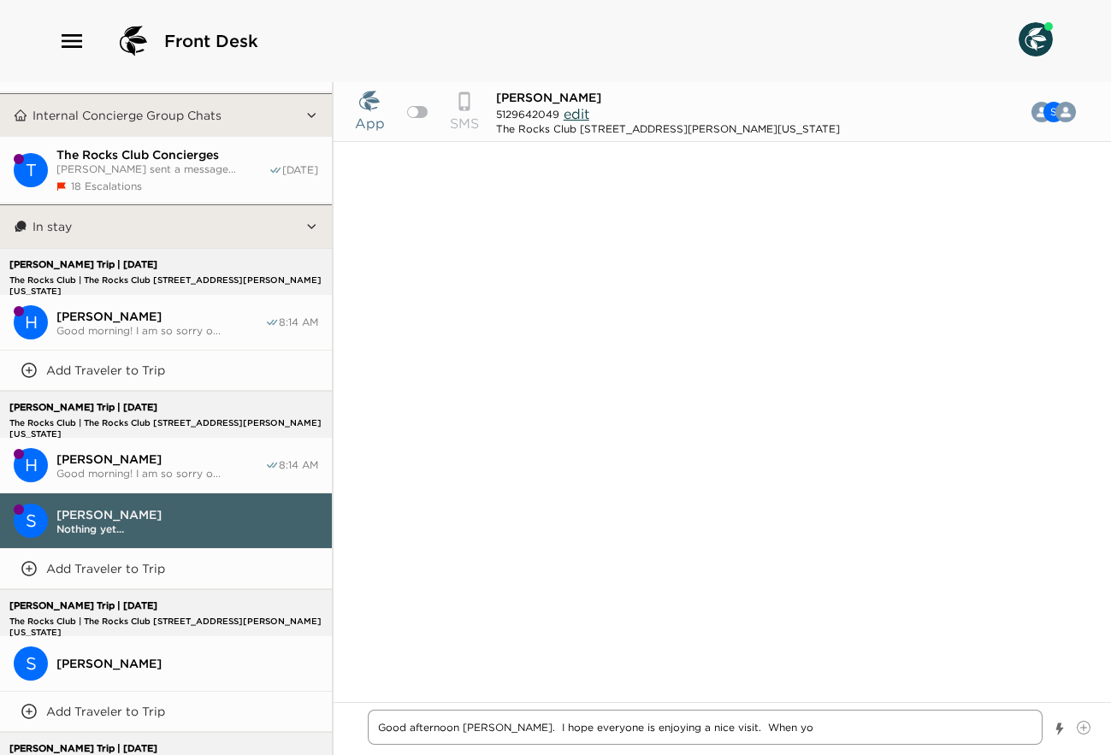
type textarea "Good afternoon [PERSON_NAME]. I hope everyone is enjoying a nice visit. When y"
type textarea "x"
type textarea "Good afternoon [PERSON_NAME]. I hope everyone is enjoying a nice visit. When"
type textarea "x"
type textarea "Good afternoon [PERSON_NAME]. I hope everyone is enjoying a nice visit. When"
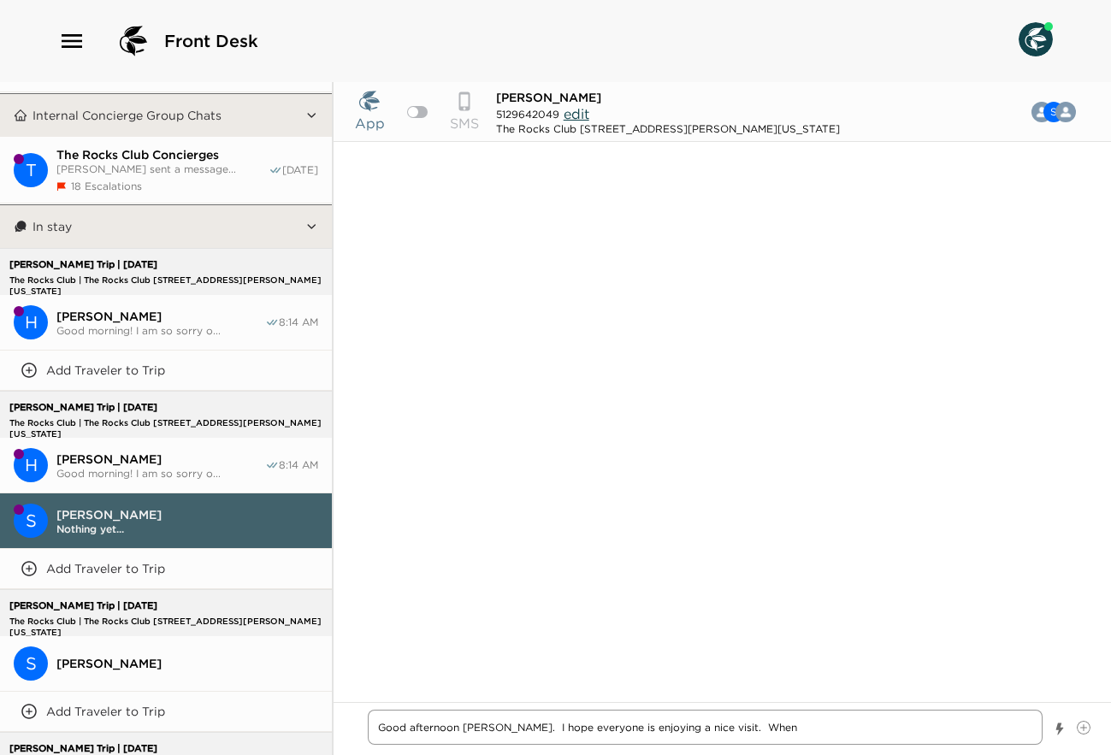
type textarea "x"
type textarea "Good afternoon [PERSON_NAME]. I hope everyone is enjoying a nice visit. Whe"
type textarea "x"
type textarea "Good afternoon [PERSON_NAME]. I hope everyone is enjoying a nice visit. Wh"
type textarea "x"
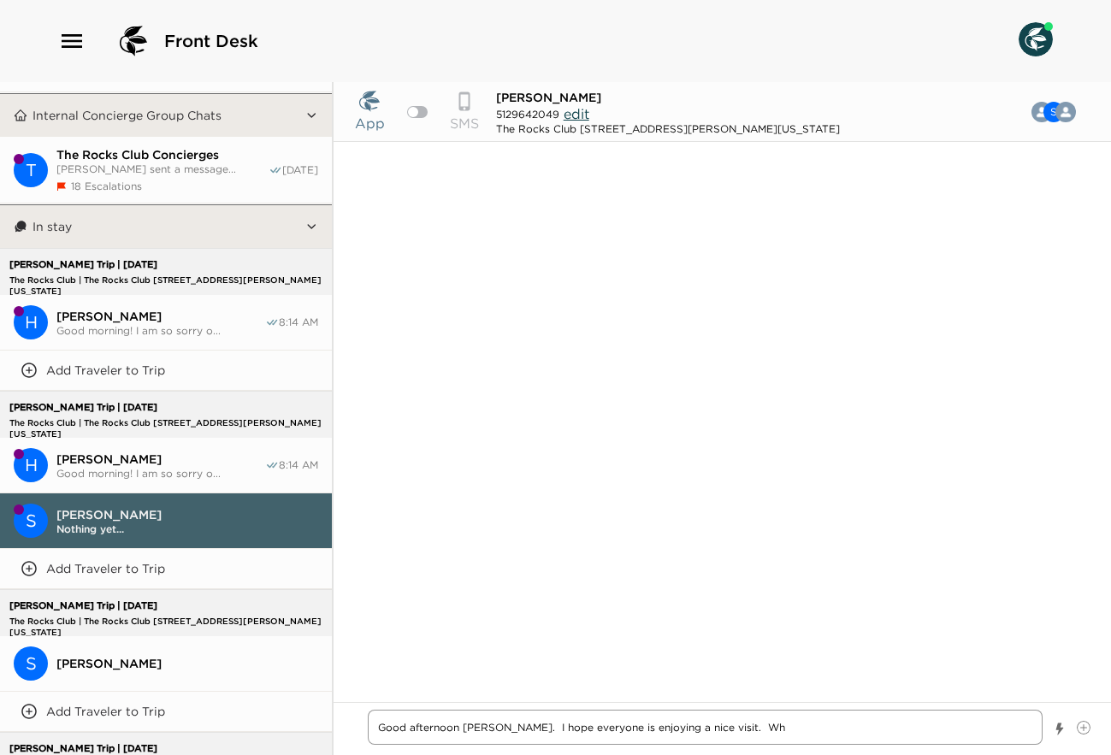
type textarea "Good afternoon [PERSON_NAME]. I hope everyone is enjoying a nice visit. W"
type textarea "x"
type textarea "Good afternoon [PERSON_NAME]. I hope everyone is enjoying a nice visit."
type textarea "x"
type textarea "Good afternoon [PERSON_NAME]. I hope everyone is enjoying a nice visit."
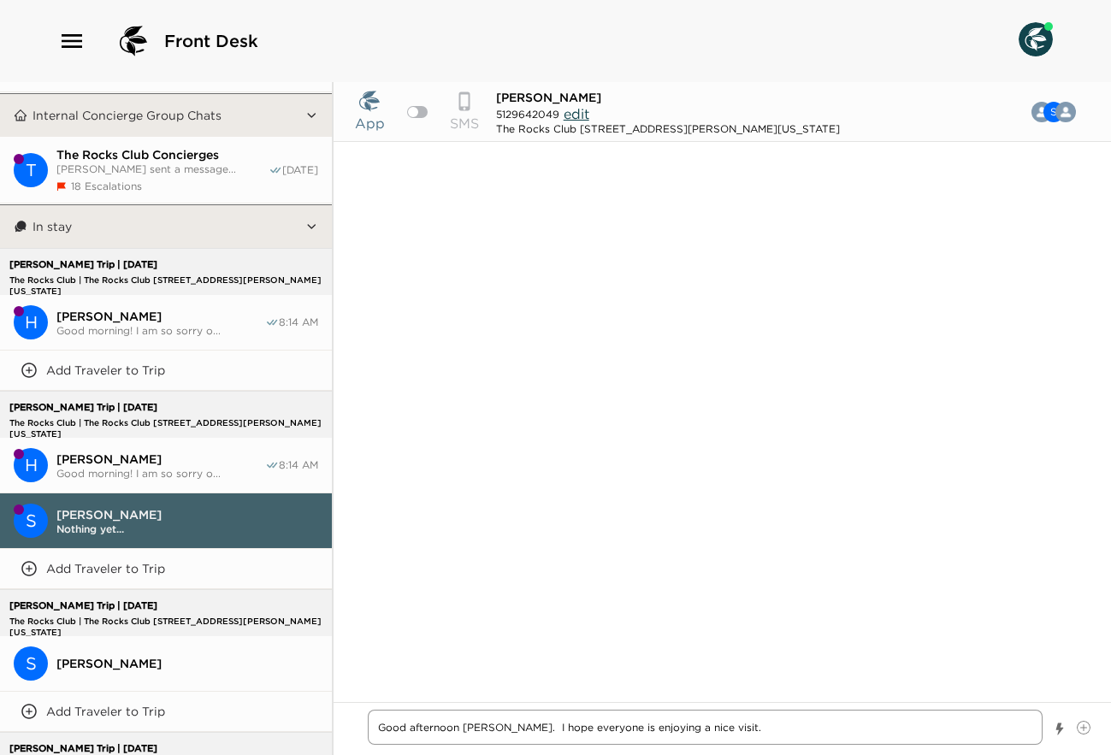
type textarea "x"
type textarea "Good afternoon [PERSON_NAME]. I hope everyone is enjoying a nice visit."
type textarea "x"
type textarea "Good afternoon [PERSON_NAME]. I hope everyone is enjoying a nice visit"
type textarea "x"
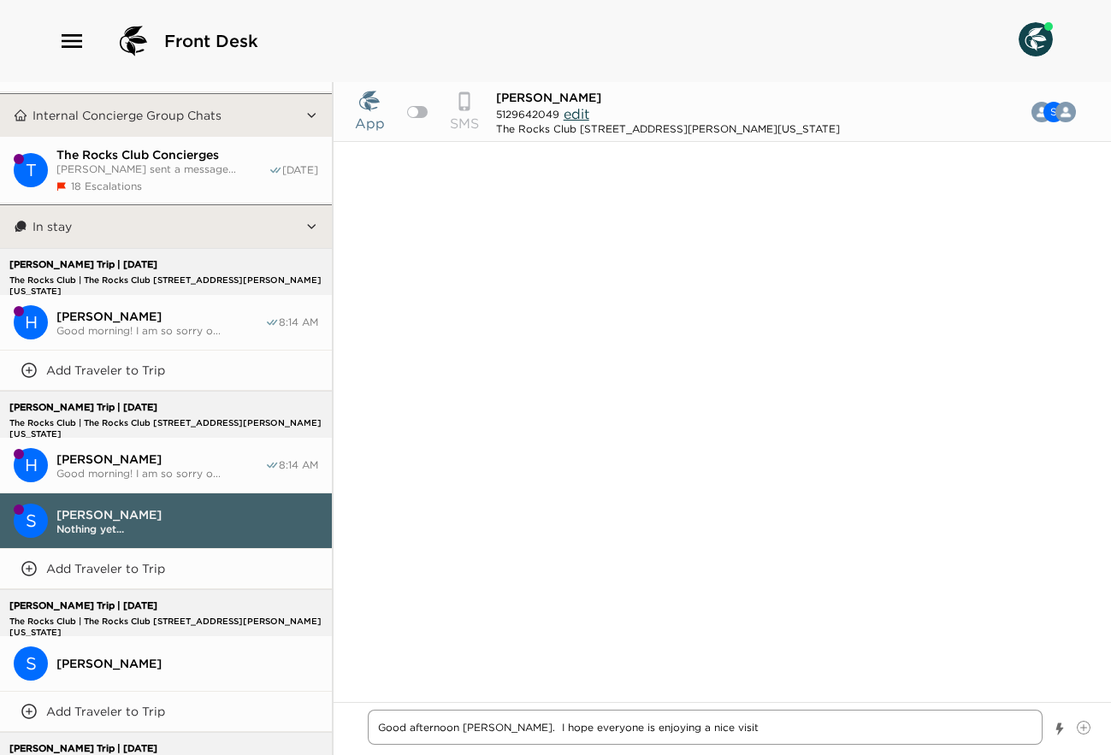
type textarea "Good afternoon [PERSON_NAME]. I hope everyone is enjoying a nice visit"
type textarea "x"
type textarea "Good afternoon [PERSON_NAME]. I hope everyone is enjoying a nice visit h"
type textarea "x"
type textarea "Good afternoon [PERSON_NAME]. I hope everyone is enjoying a nice visit he"
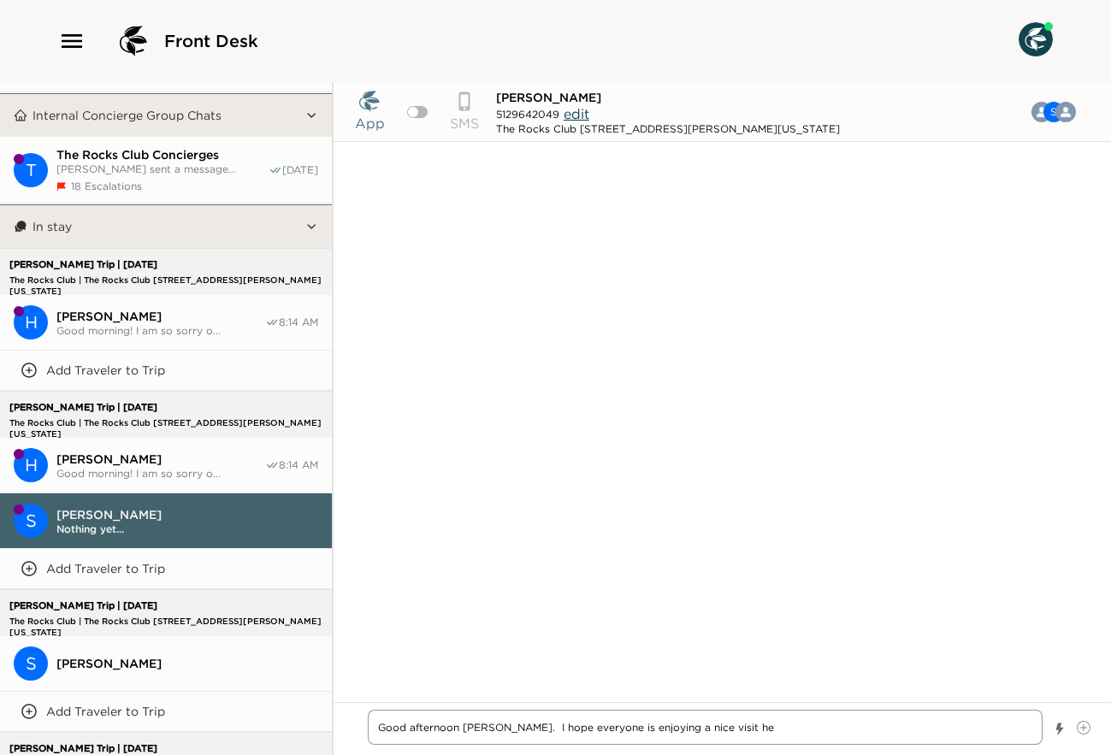
type textarea "x"
type textarea "Good afternoon [PERSON_NAME]. I hope everyone is enjoying a nice visit her"
type textarea "x"
type textarea "Good afternoon [PERSON_NAME]. I hope everyone is enjoying a nice visit here"
type textarea "x"
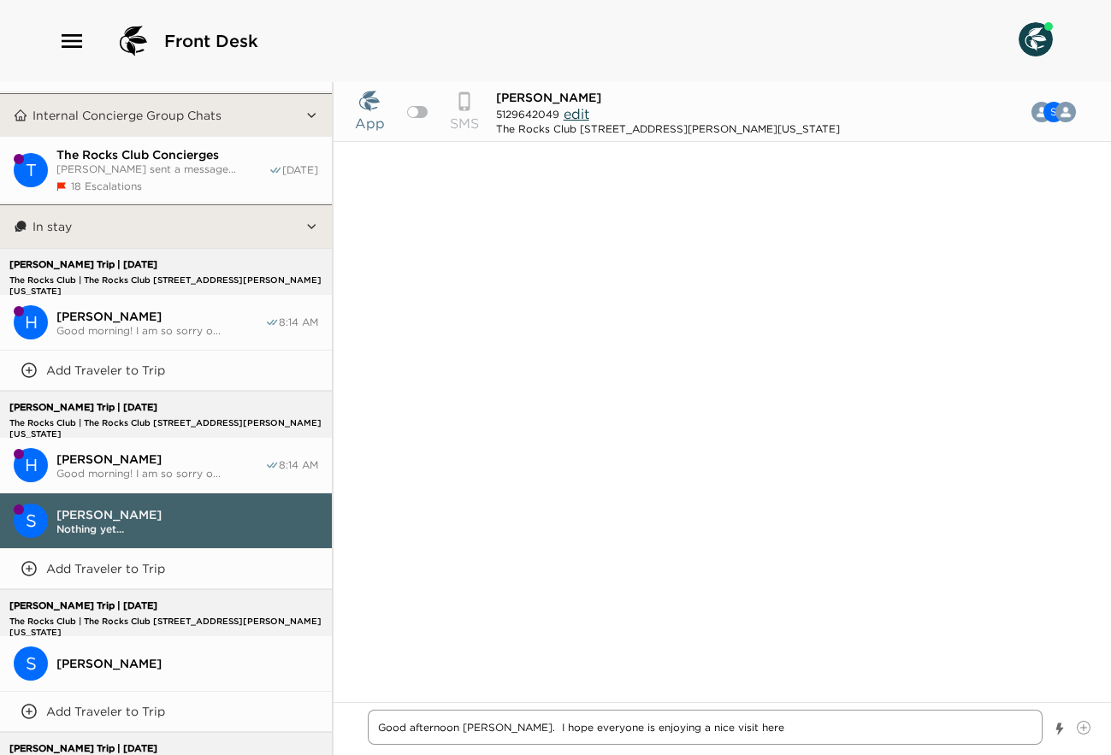
type textarea "Good afternoon [PERSON_NAME]. I hope everyone is enjoying a nice visit here"
type textarea "x"
type textarea "Good afternoon [PERSON_NAME]. I hope everyone is enjoying a nice visit here a"
type textarea "x"
type textarea "Good afternoon [PERSON_NAME]. I hope everyone is enjoying a nice visit here at"
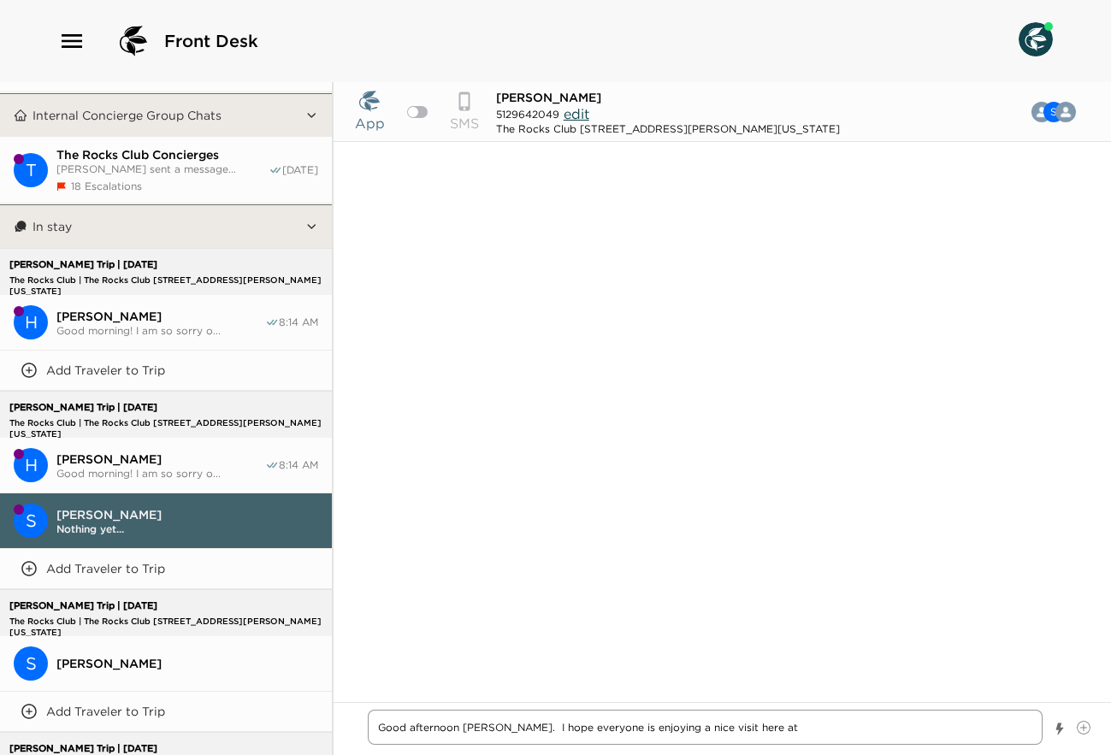
type textarea "x"
type textarea "Good afternoon [PERSON_NAME]. I hope everyone is enjoying a nice visit here at"
